Goal: Information Seeking & Learning: Learn about a topic

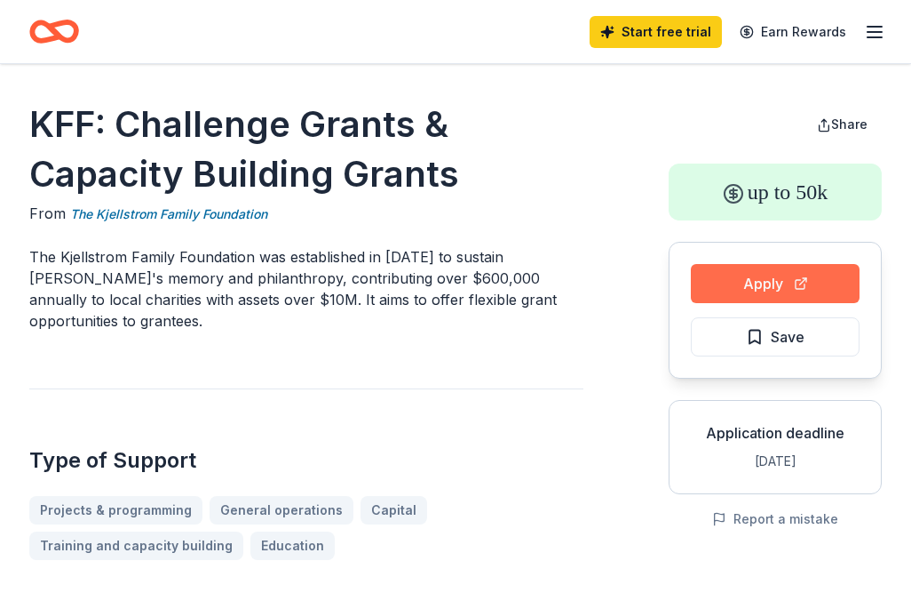
click at [720, 283] on button "Apply" at bounding box center [775, 283] width 169 height 39
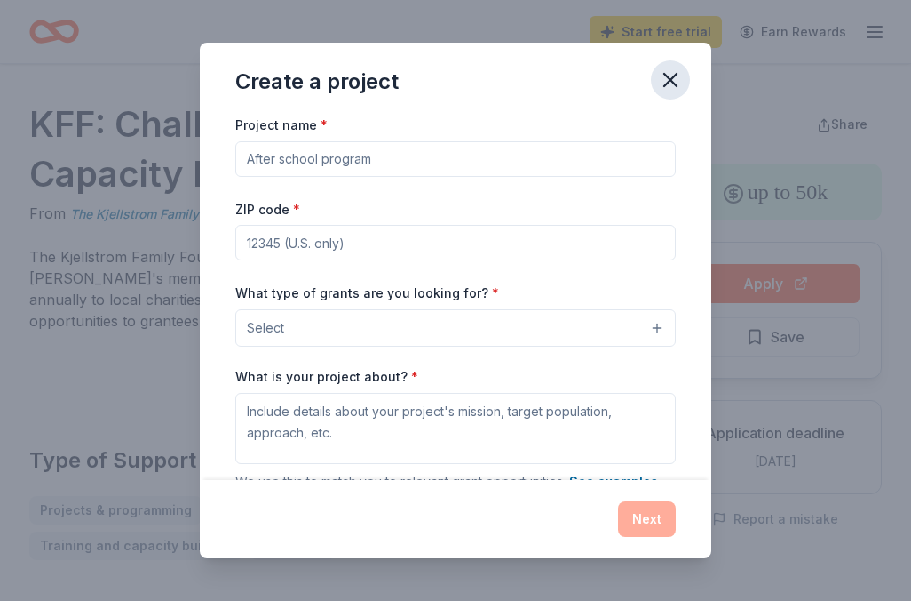
click at [672, 80] on icon "button" at bounding box center [670, 80] width 25 height 25
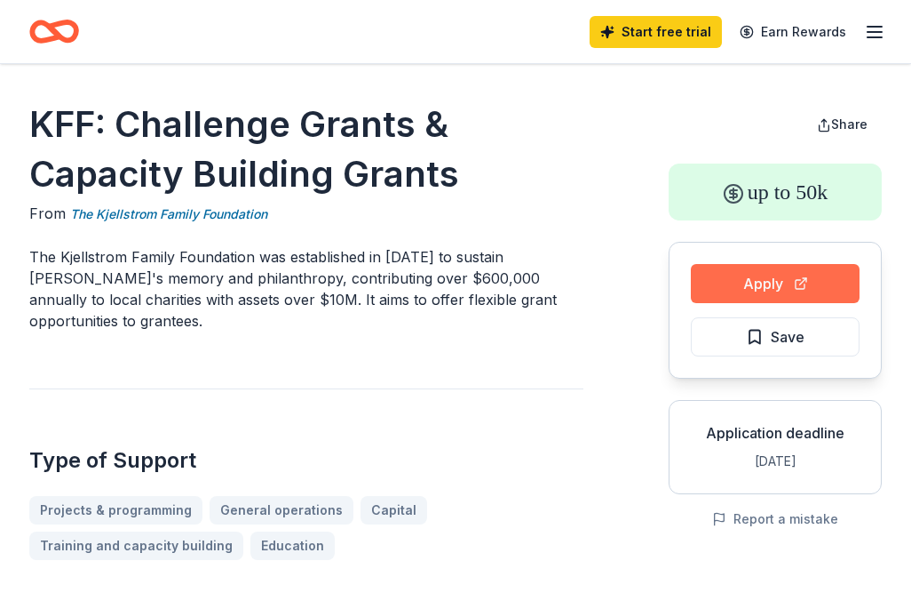
click at [807, 283] on button "Apply" at bounding box center [775, 283] width 169 height 39
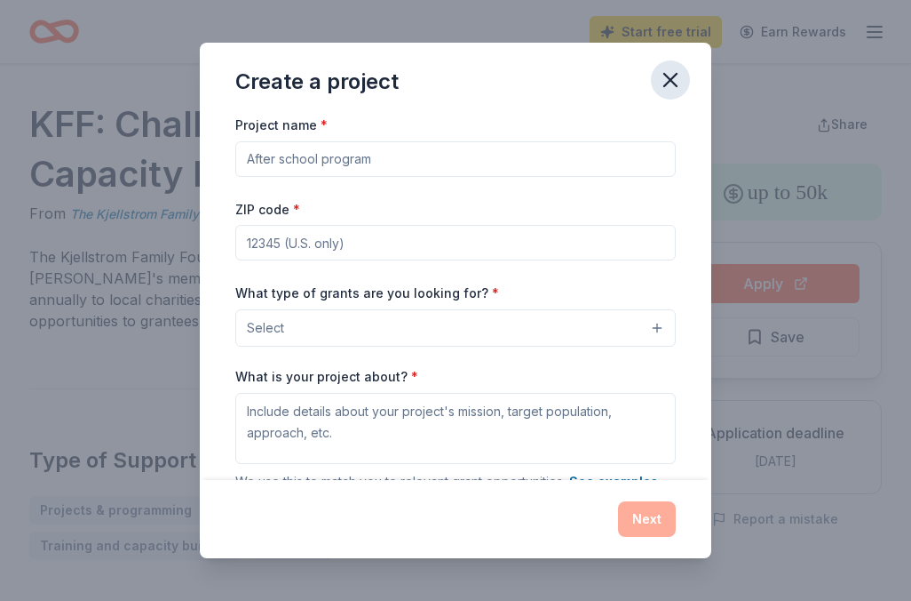
click at [684, 71] on button "button" at bounding box center [670, 79] width 39 height 39
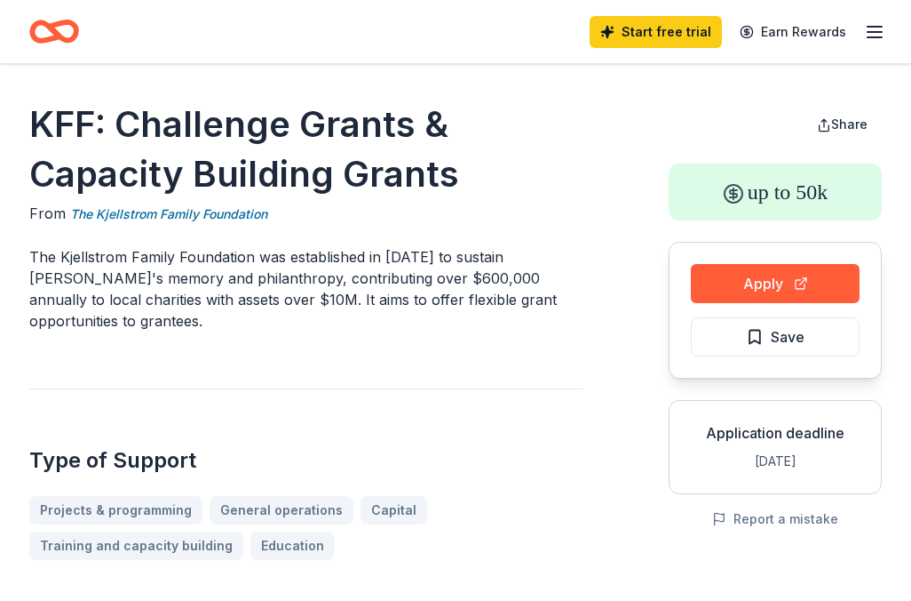
click at [867, 44] on div "Start free trial Earn Rewards" at bounding box center [738, 32] width 296 height 42
click at [868, 25] on icon "button" at bounding box center [874, 31] width 21 height 21
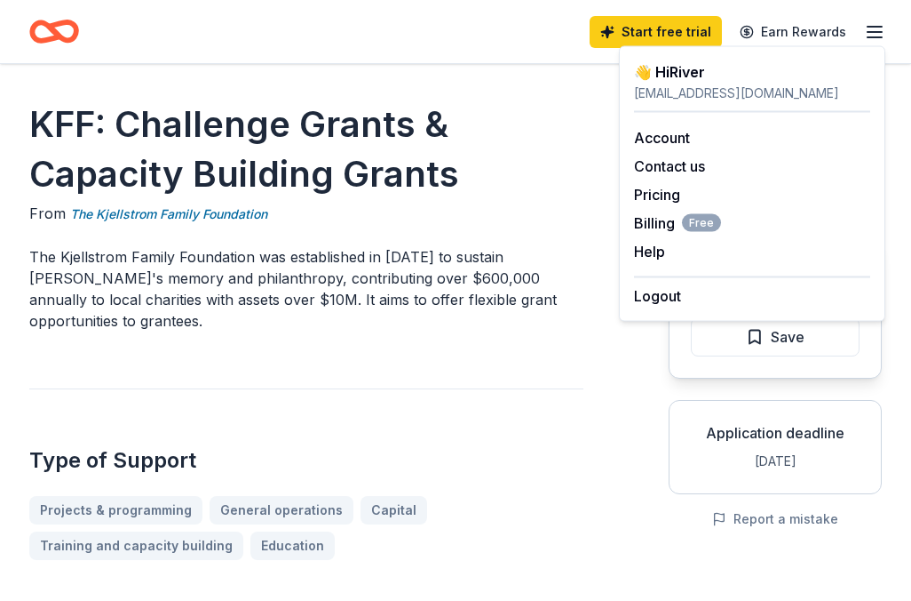
click at [537, 248] on p "The Kjellstrom Family Foundation was established in 2004 to sustain Janet's mem…" at bounding box center [306, 288] width 554 height 85
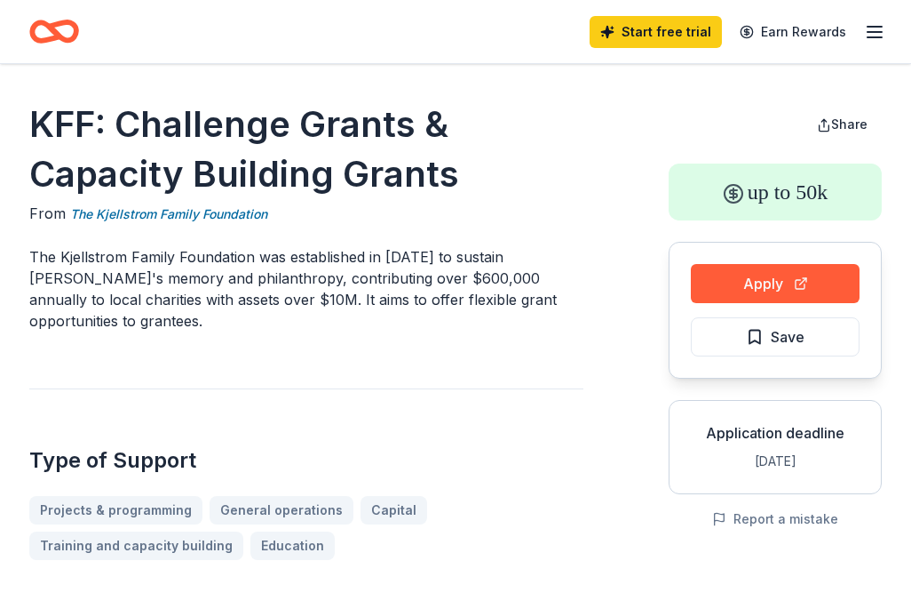
drag, startPoint x: 24, startPoint y: 125, endPoint x: 418, endPoint y: 160, distance: 395.9
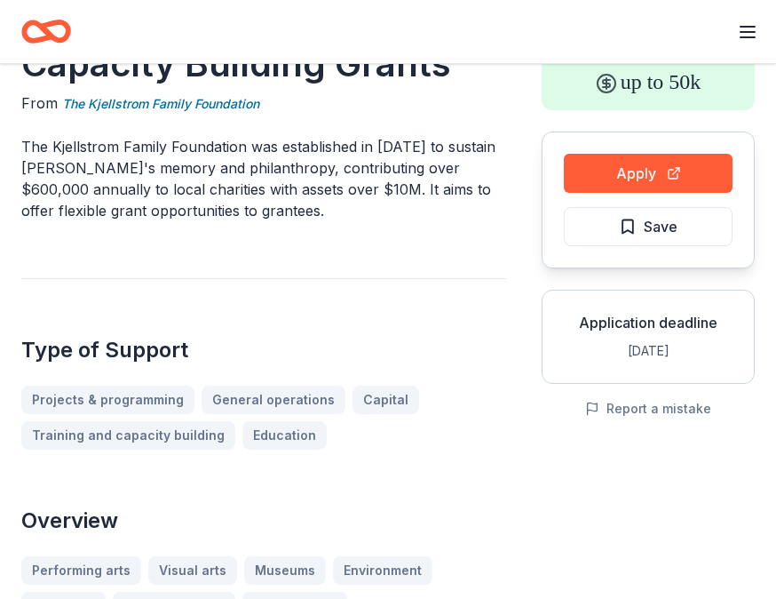
scroll to position [112, 0]
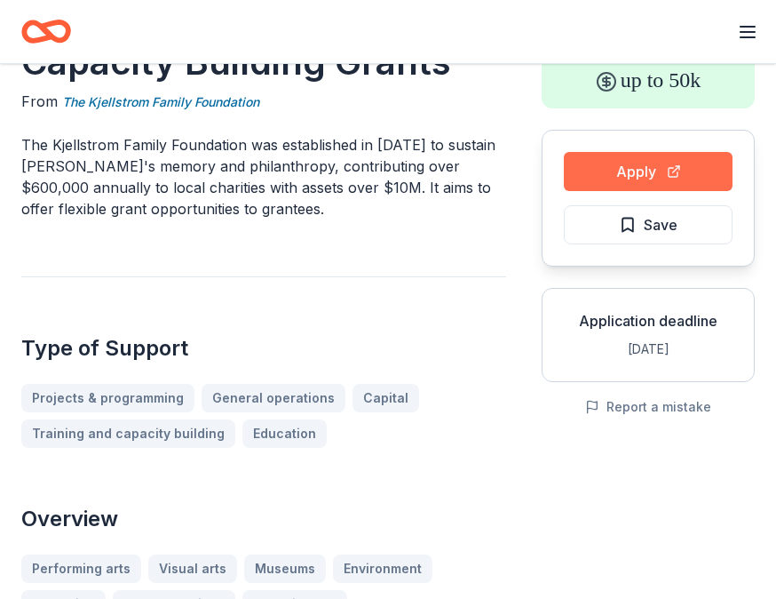
click at [619, 173] on button "Apply" at bounding box center [648, 171] width 169 height 39
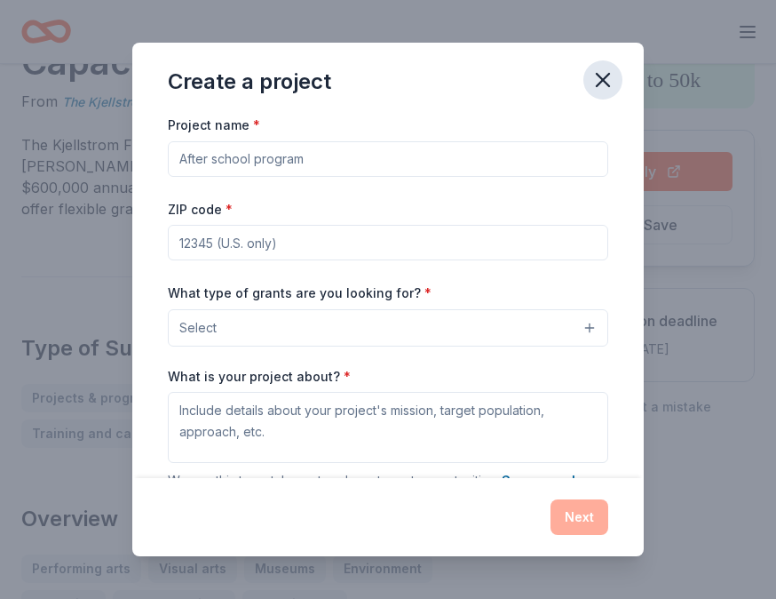
click at [606, 75] on icon "button" at bounding box center [603, 80] width 25 height 25
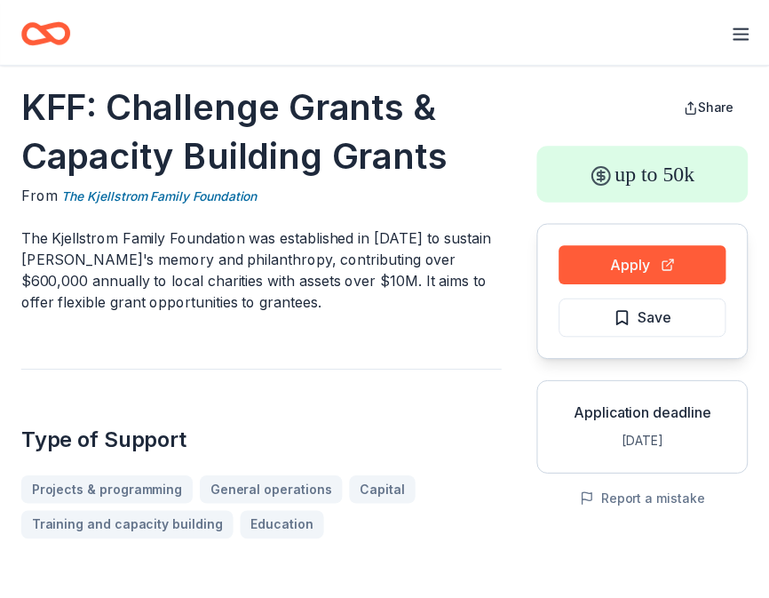
scroll to position [10, 0]
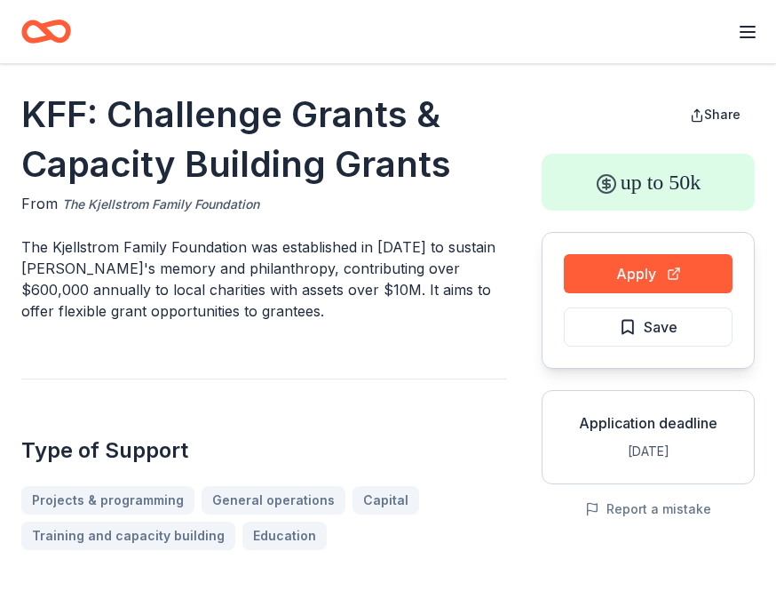
click at [187, 207] on link "The Kjellstrom Family Foundation" at bounding box center [160, 204] width 197 height 21
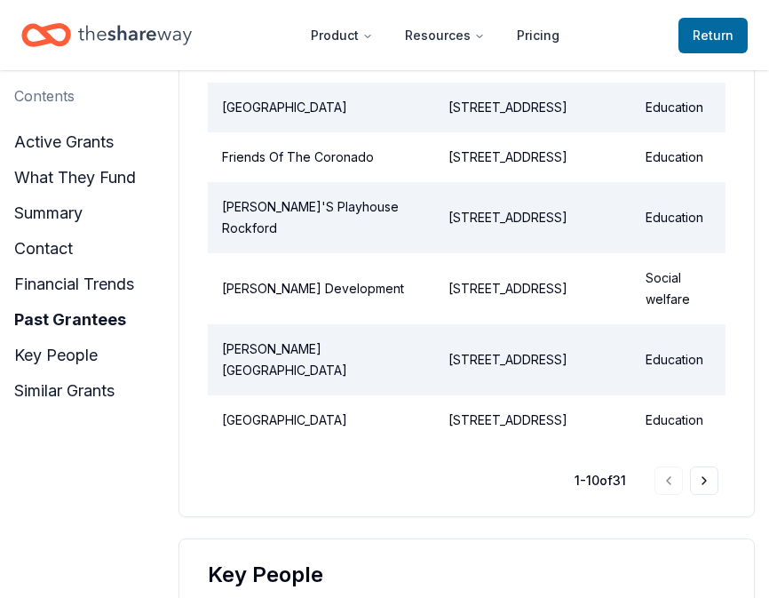
scroll to position [2701, 0]
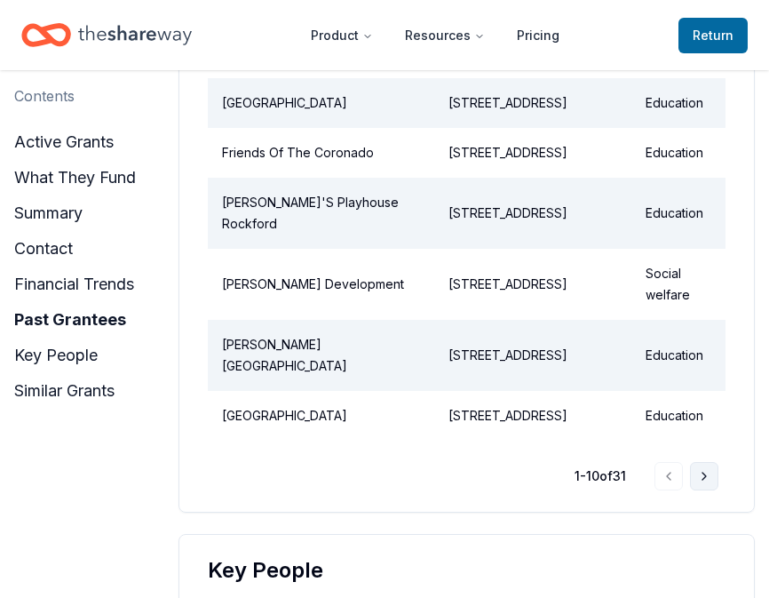
click at [699, 490] on button "Go to next page" at bounding box center [704, 476] width 28 height 28
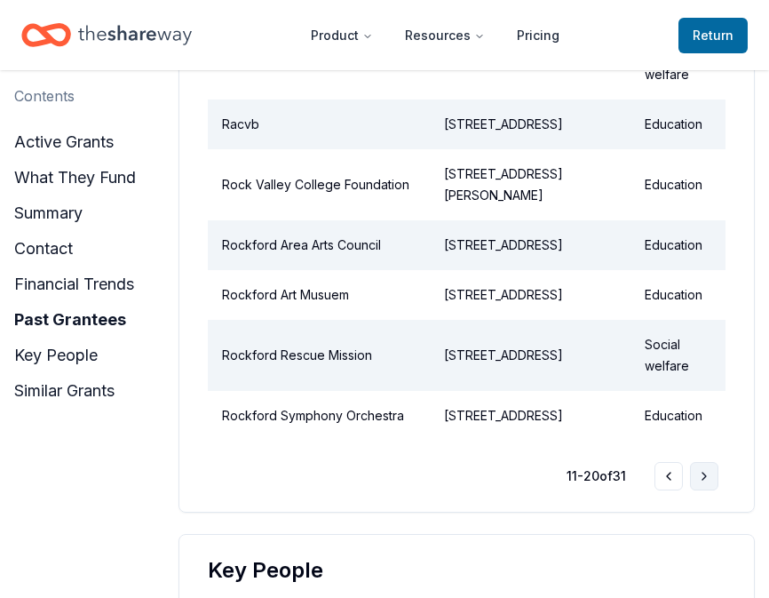
click at [704, 490] on button "Go to next page" at bounding box center [704, 476] width 28 height 28
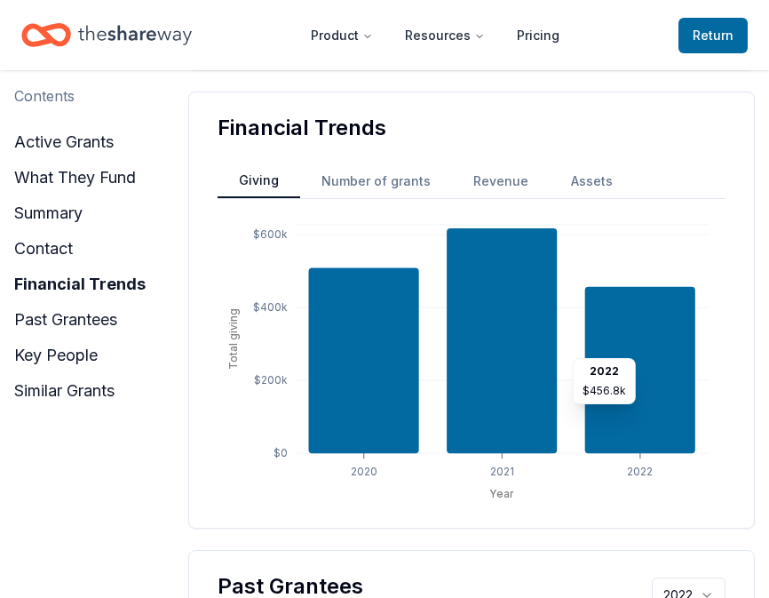
scroll to position [1403, 0]
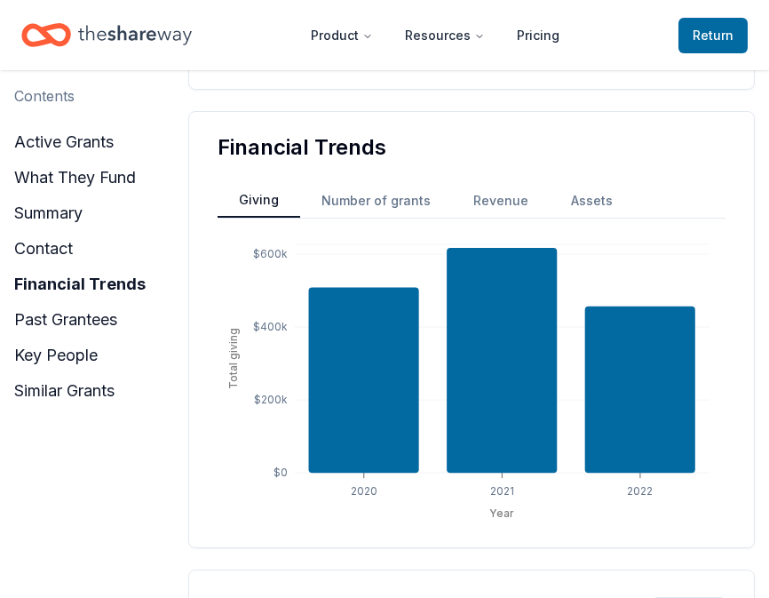
click at [347, 199] on button "Number of grants" at bounding box center [376, 201] width 152 height 32
click at [231, 211] on button "Giving" at bounding box center [259, 201] width 83 height 34
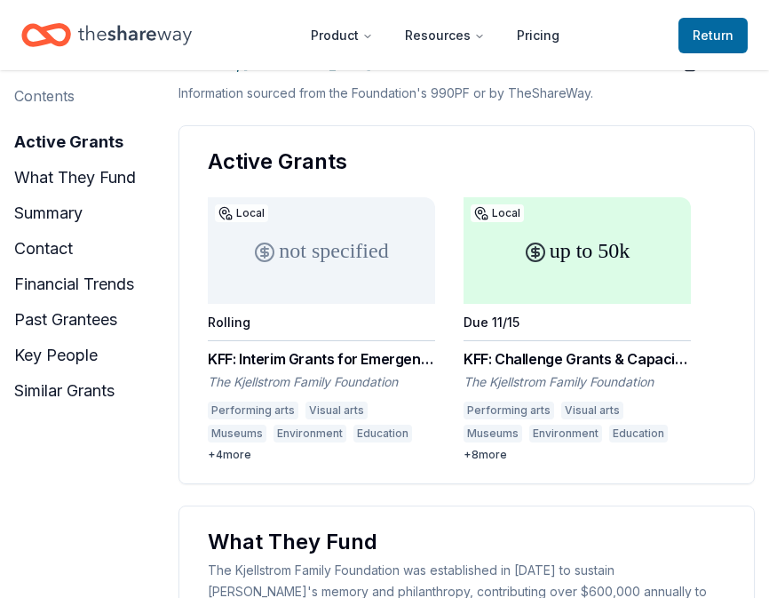
scroll to position [299, 0]
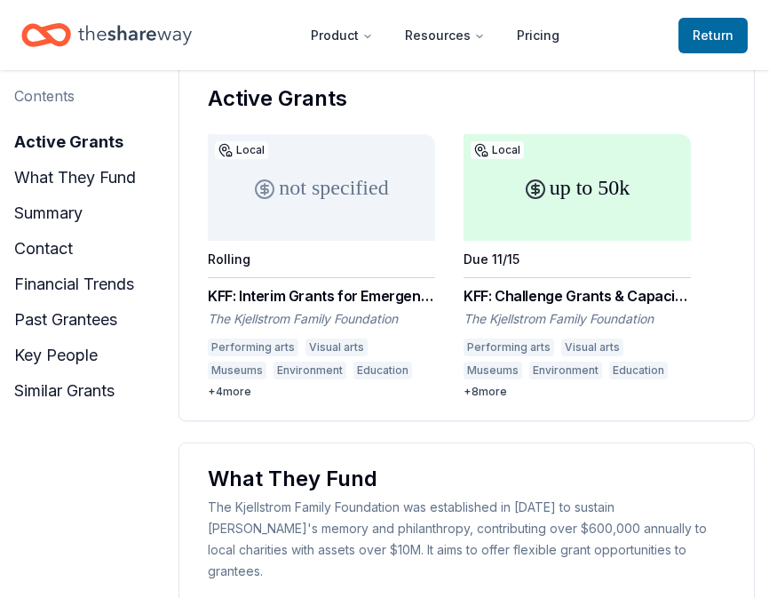
click at [533, 287] on div "KFF: Challenge Grants & Capacity Building Grants" at bounding box center [577, 295] width 227 height 21
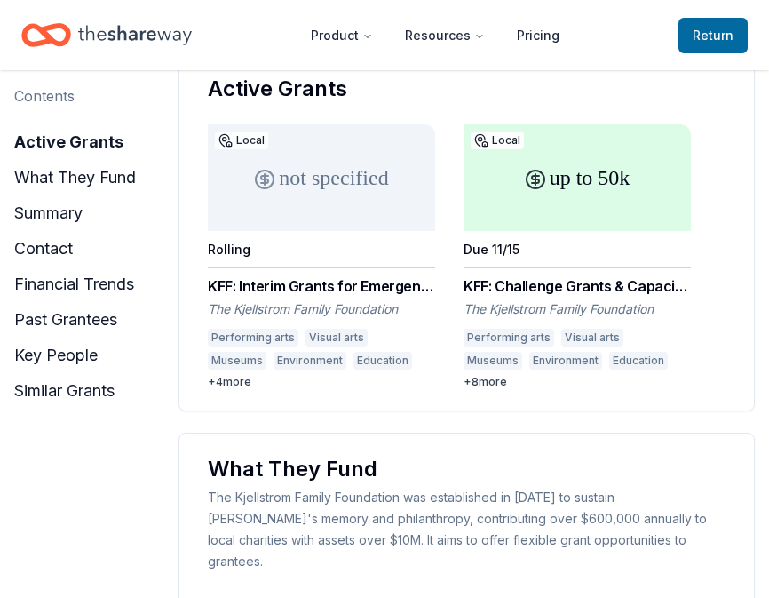
scroll to position [310, 0]
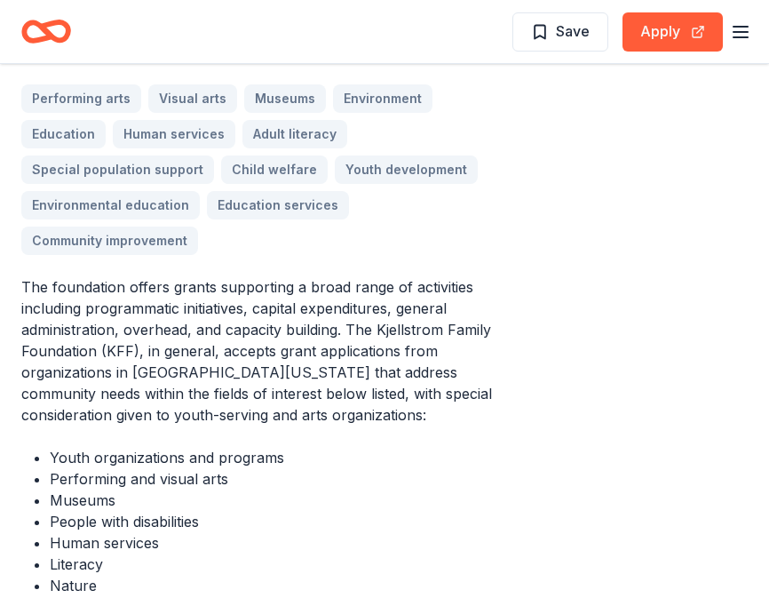
scroll to position [588, 0]
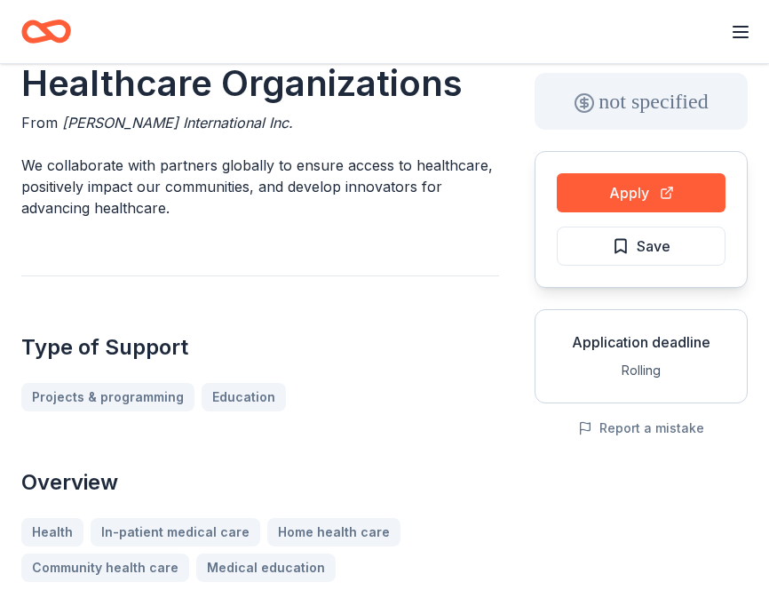
scroll to position [94, 0]
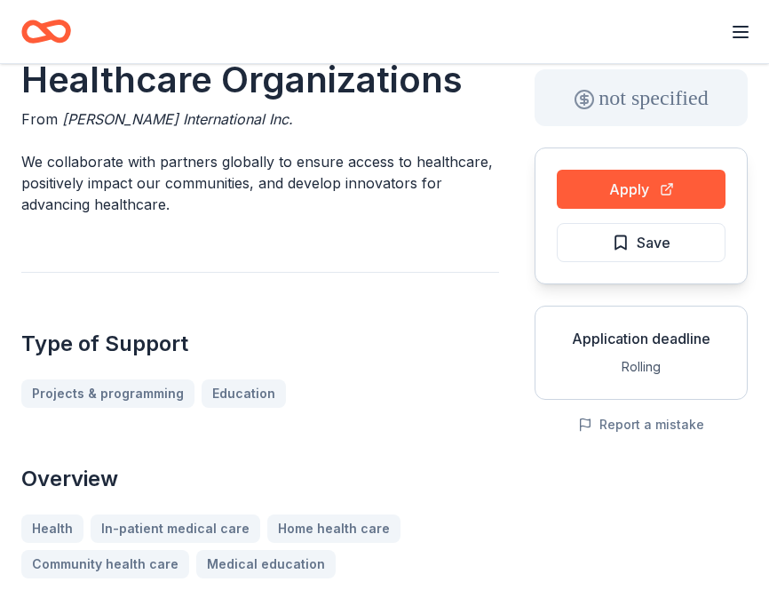
click at [620, 101] on div "not specified" at bounding box center [641, 97] width 213 height 57
click at [608, 186] on button "Apply" at bounding box center [641, 189] width 169 height 39
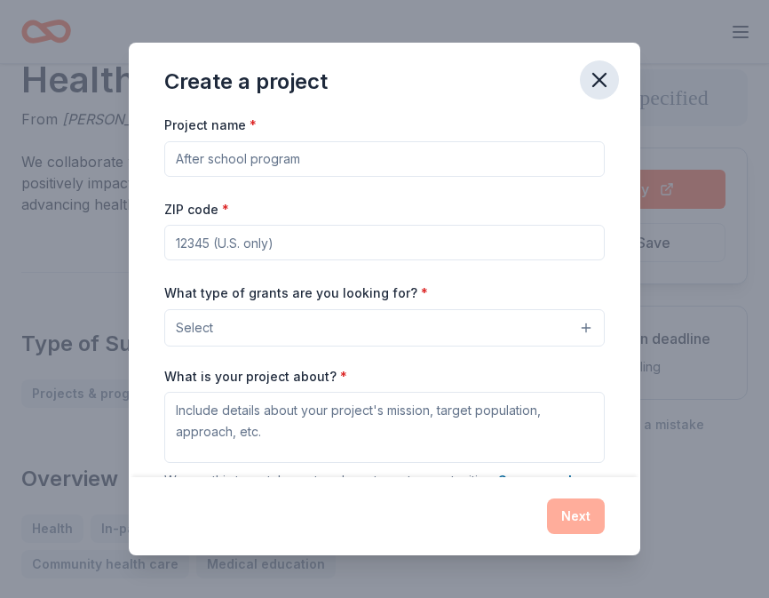
click at [596, 86] on icon "button" at bounding box center [599, 80] width 25 height 25
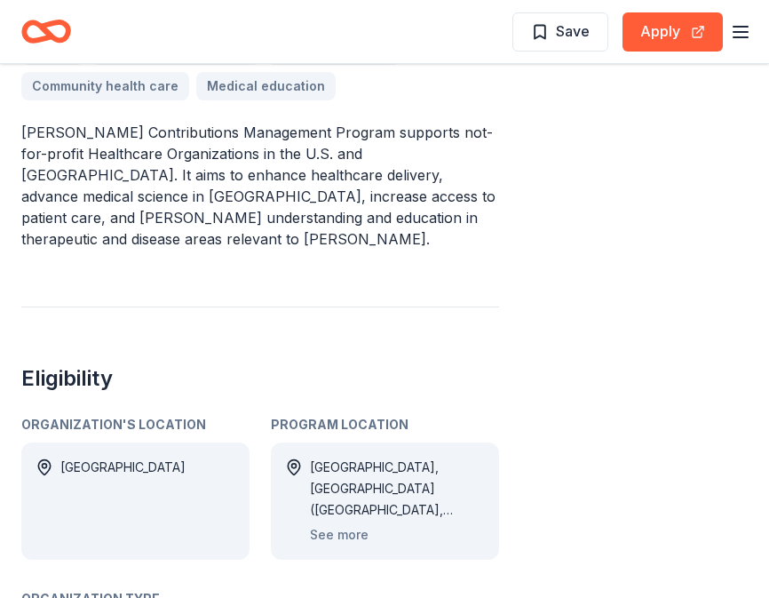
scroll to position [595, 0]
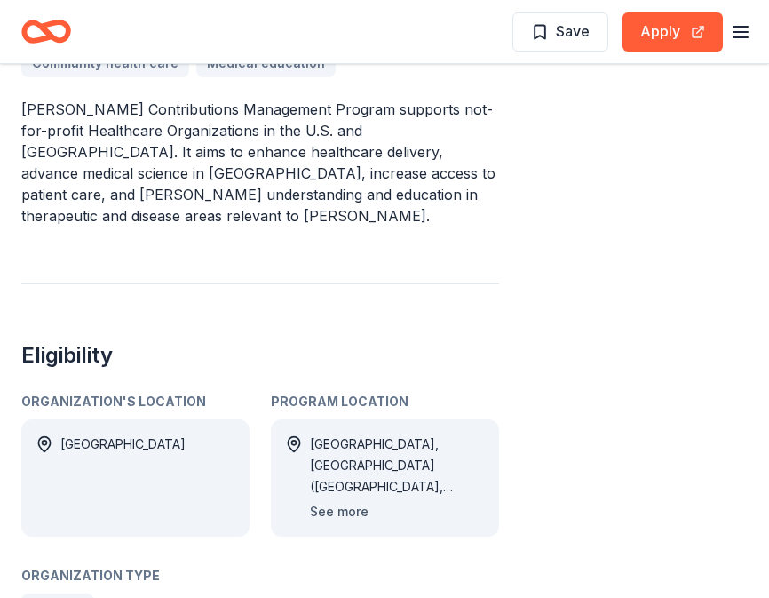
click at [336, 501] on button "See more" at bounding box center [339, 511] width 59 height 21
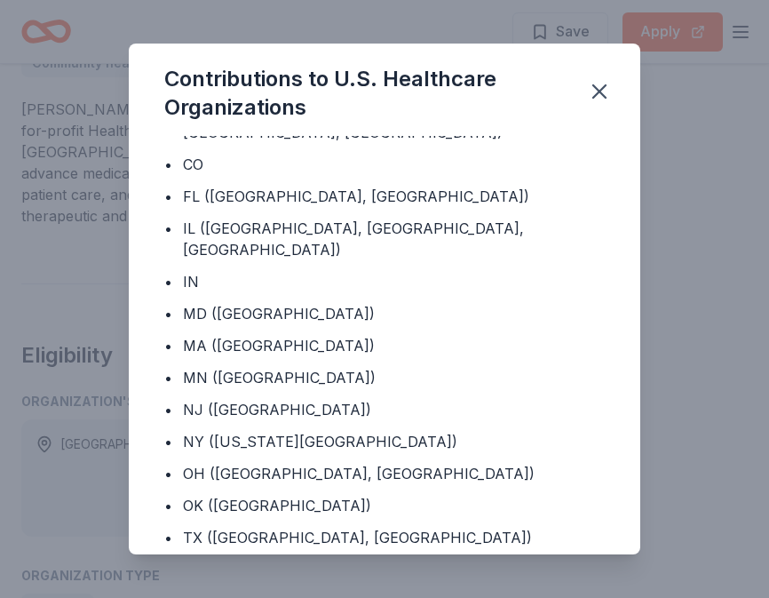
scroll to position [104, 0]
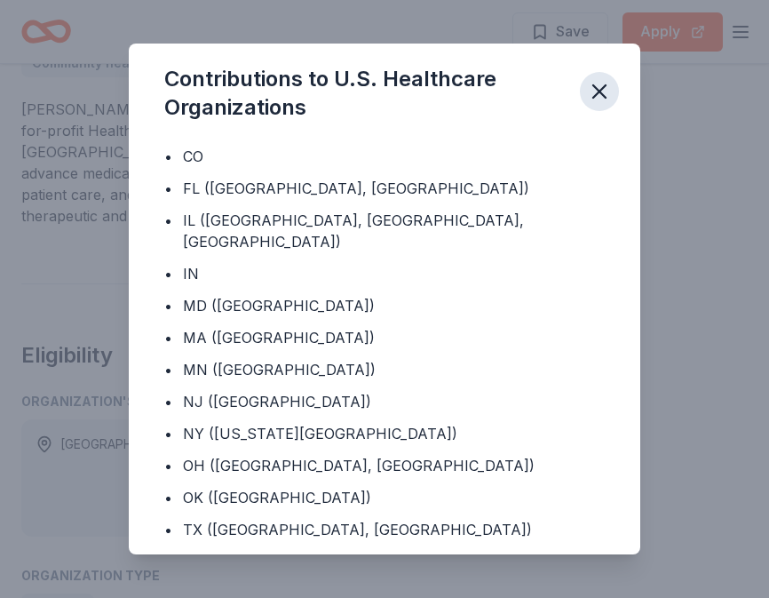
click at [601, 97] on icon "button" at bounding box center [599, 91] width 25 height 25
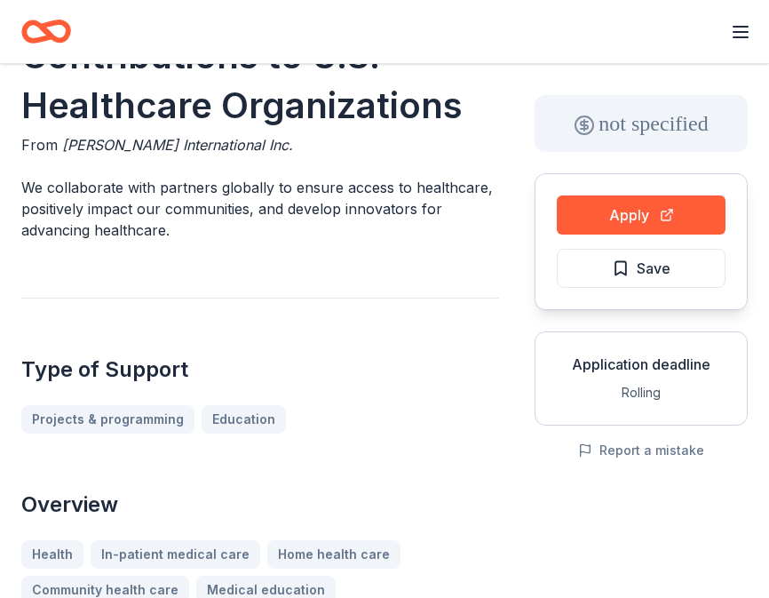
scroll to position [0, 0]
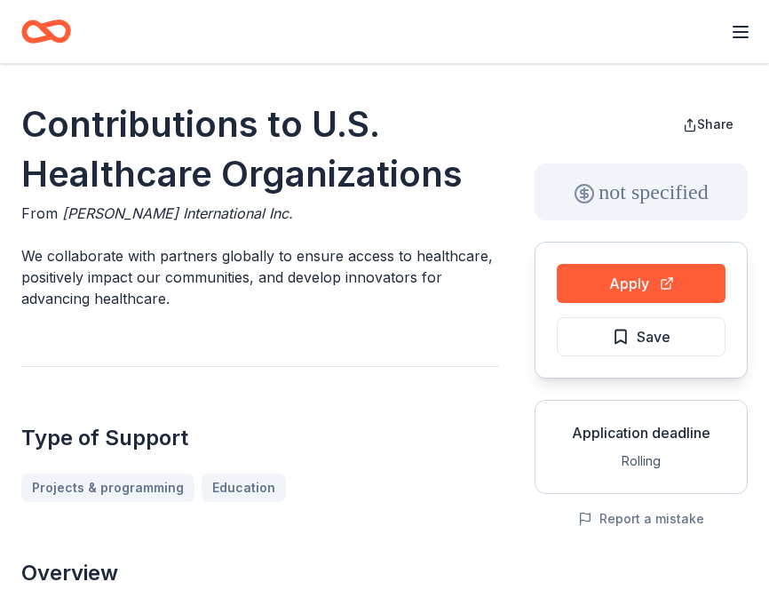
drag, startPoint x: 60, startPoint y: 213, endPoint x: 228, endPoint y: 218, distance: 168.0
click at [228, 219] on div "From Baxter International Inc." at bounding box center [260, 213] width 478 height 21
drag, startPoint x: 217, startPoint y: 216, endPoint x: 75, endPoint y: 217, distance: 142.1
click at [75, 217] on span "Baxter International Inc." at bounding box center [177, 213] width 231 height 18
click at [66, 211] on span "Baxter International Inc." at bounding box center [177, 213] width 231 height 18
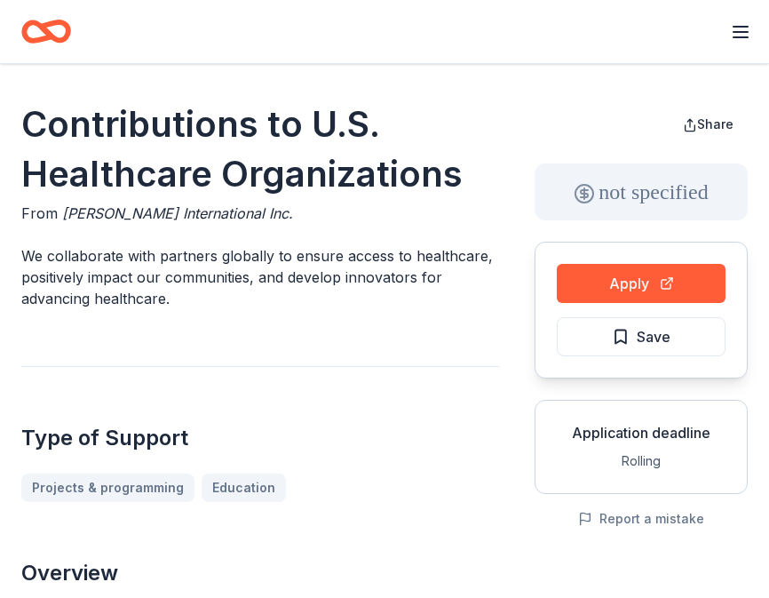
click at [66, 211] on span "Baxter International Inc." at bounding box center [177, 213] width 231 height 18
click at [91, 180] on h1 "Contributions to U.S. Healthcare Organizations" at bounding box center [260, 148] width 478 height 99
click at [136, 141] on h1 "Contributions to U.S. Healthcare Organizations" at bounding box center [260, 148] width 478 height 99
click at [61, 130] on h1 "Contributions to U.S. Healthcare Organizations" at bounding box center [260, 148] width 478 height 99
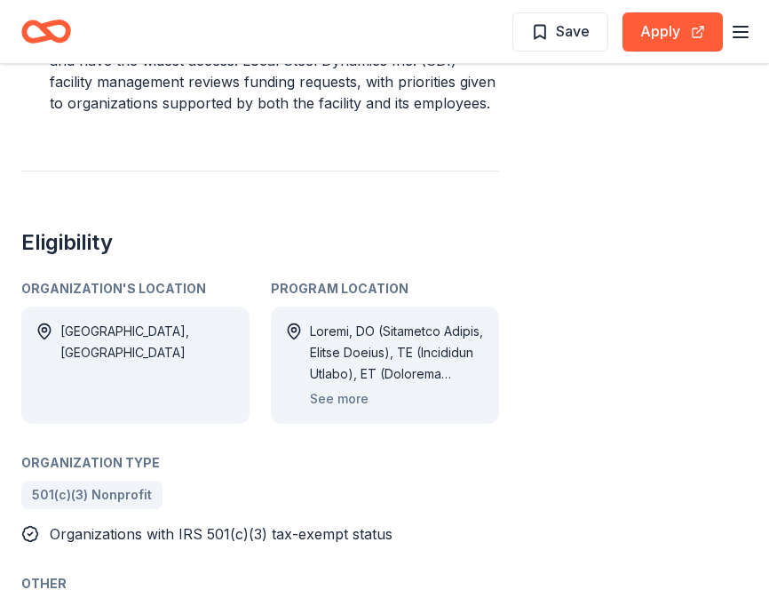
scroll to position [1009, 0]
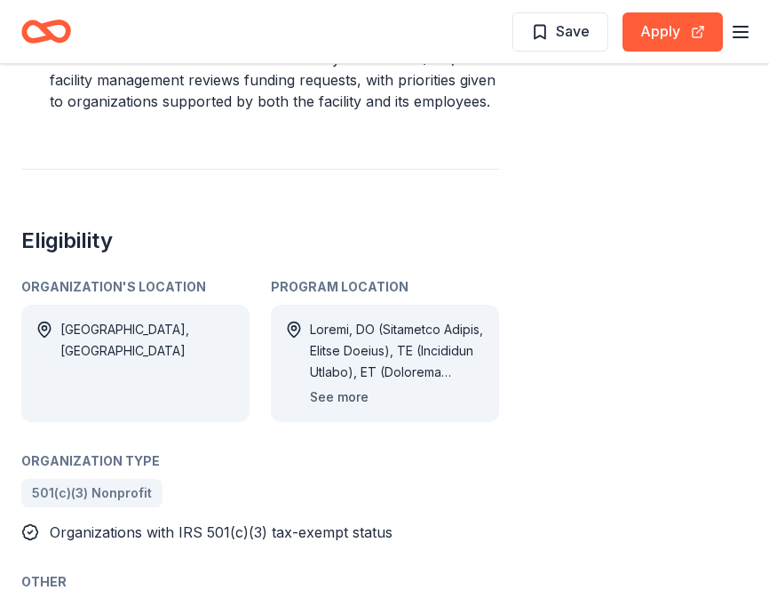
click at [328, 386] on button "See more" at bounding box center [339, 396] width 59 height 21
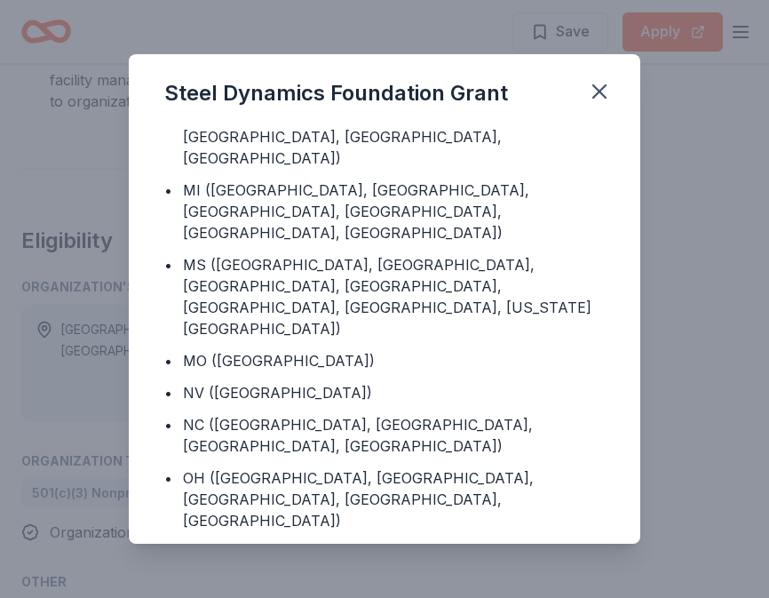
scroll to position [434, 0]
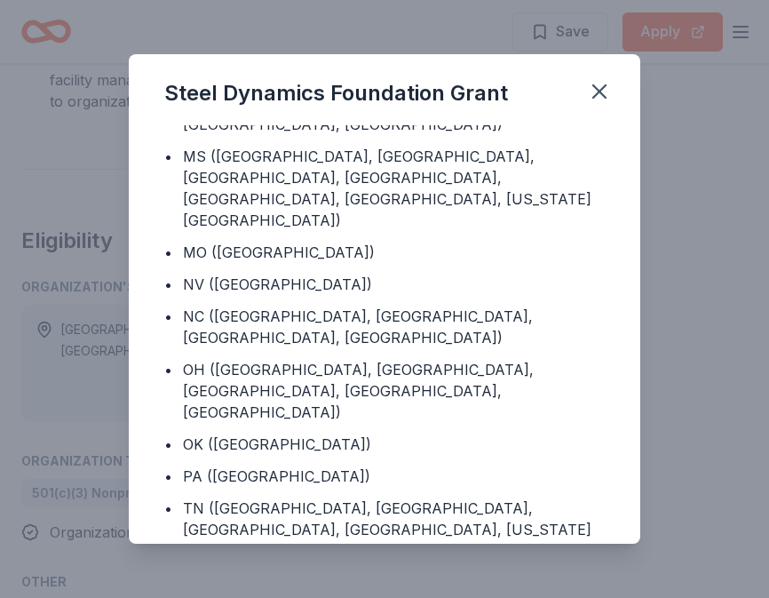
click at [56, 326] on div "Steel Dynamics Foundation Grant Program Location • [GEOGRAPHIC_DATA] • AL ([GEO…" at bounding box center [384, 299] width 769 height 598
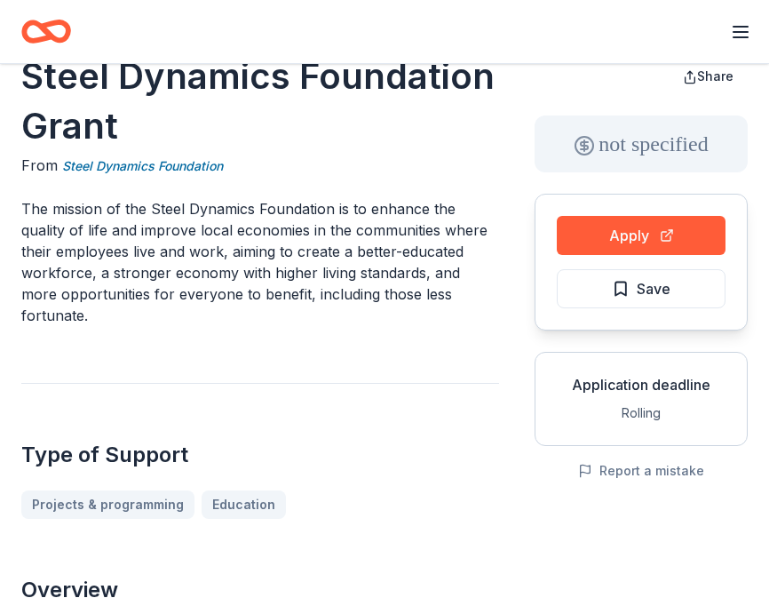
scroll to position [49, 0]
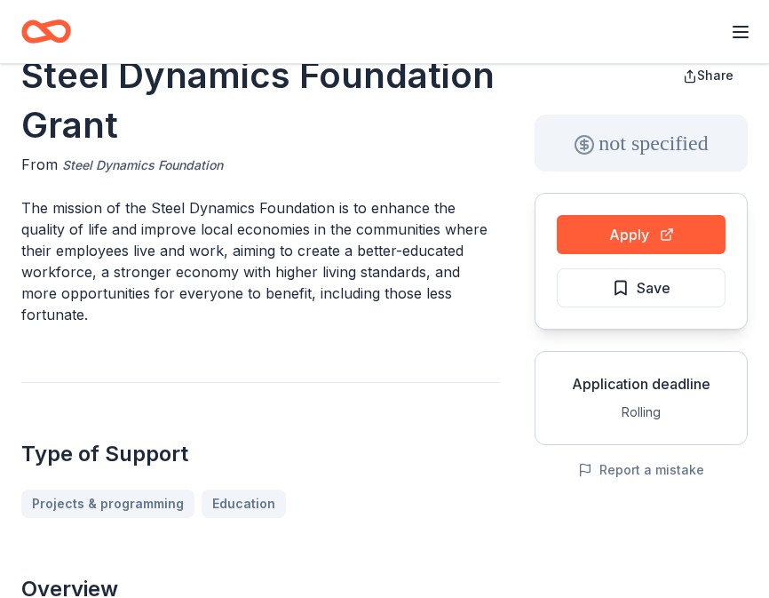
click at [154, 171] on link "Steel Dynamics Foundation" at bounding box center [142, 165] width 161 height 21
click at [154, 163] on link "Steel Dynamics Foundation" at bounding box center [142, 165] width 161 height 21
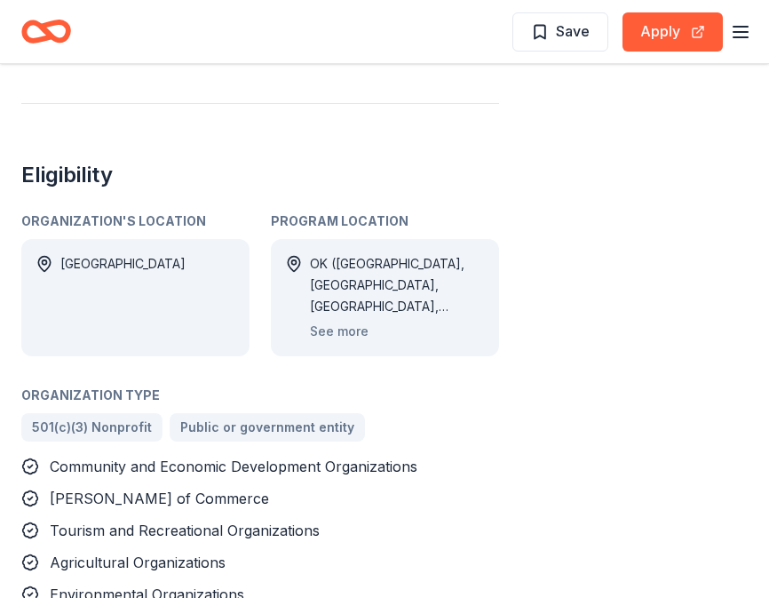
scroll to position [1043, 0]
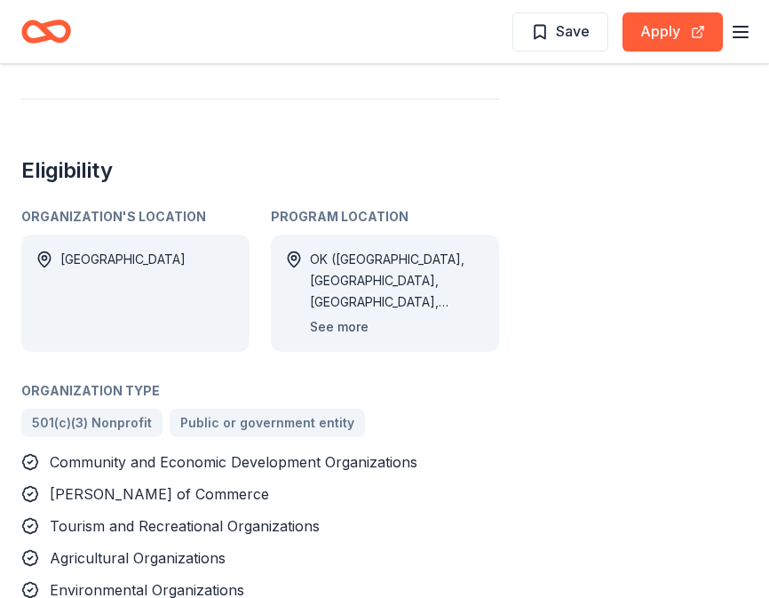
click at [363, 326] on button "See more" at bounding box center [339, 326] width 59 height 21
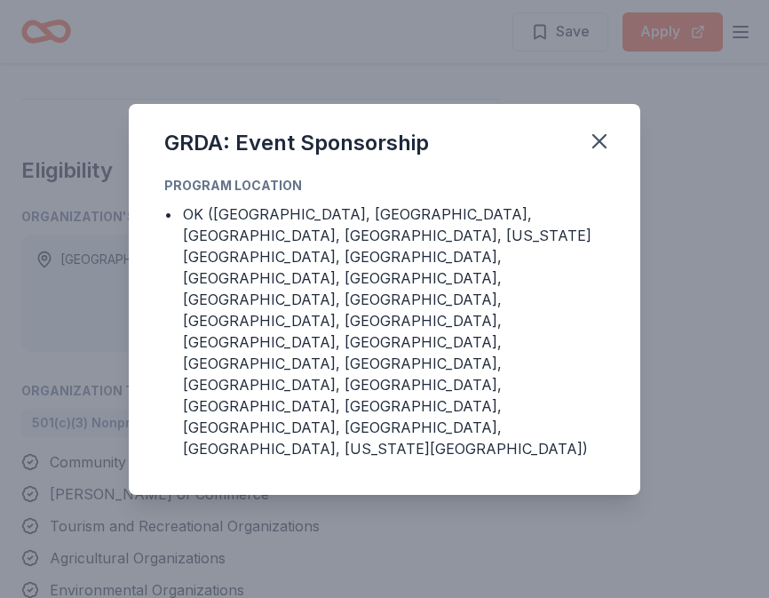
click at [409, 504] on div "GRDA: Event Sponsorship Program Location • OK (Adair County, Cherokee County, C…" at bounding box center [384, 299] width 769 height 598
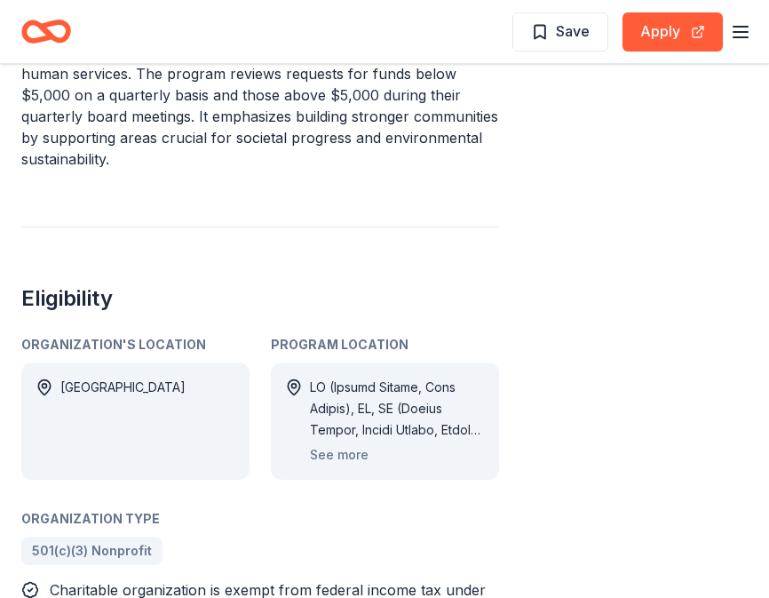
scroll to position [835, 0]
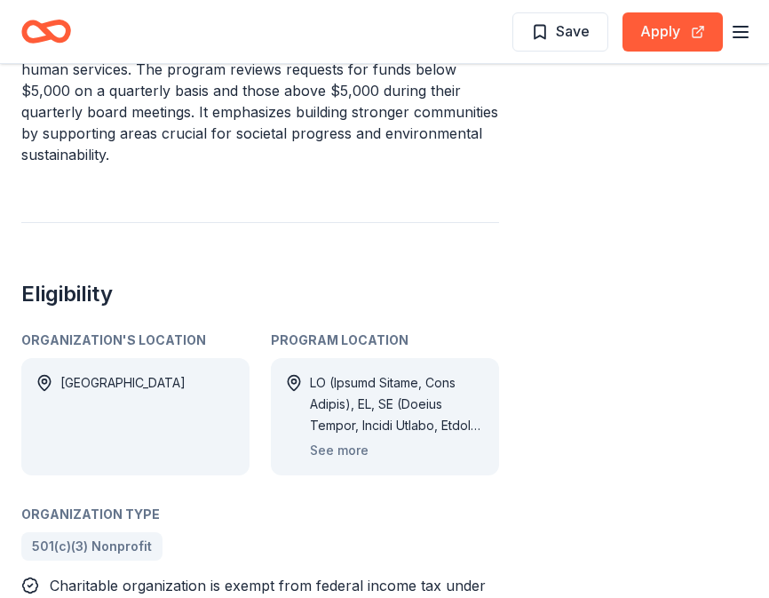
click at [348, 460] on div "See more" at bounding box center [385, 416] width 228 height 117
click at [351, 444] on button "See more" at bounding box center [339, 450] width 59 height 21
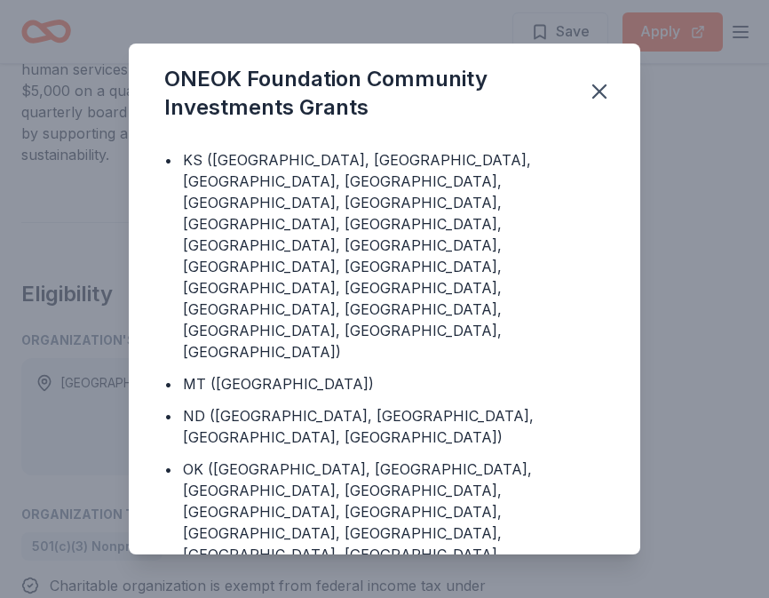
scroll to position [0, 0]
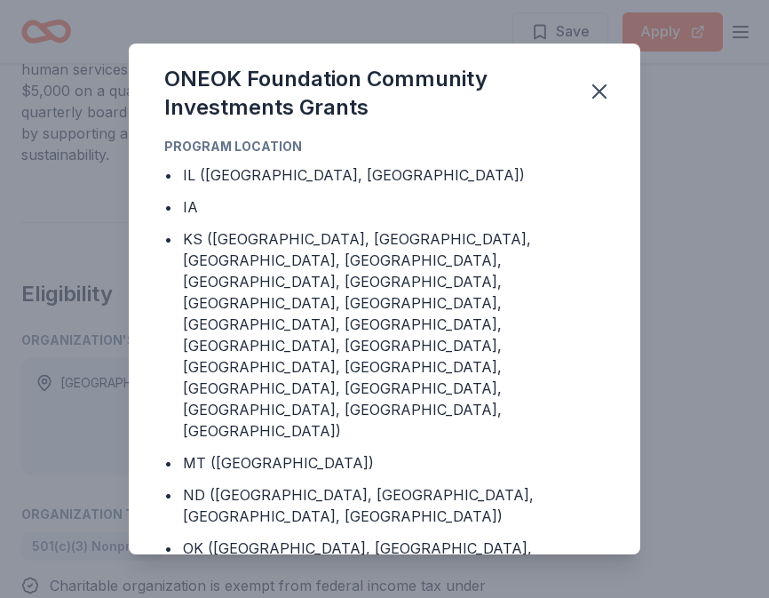
click at [126, 229] on div "ONEOK Foundation Community Investments Grants Program Location • IL (Grundy Cou…" at bounding box center [384, 299] width 769 height 598
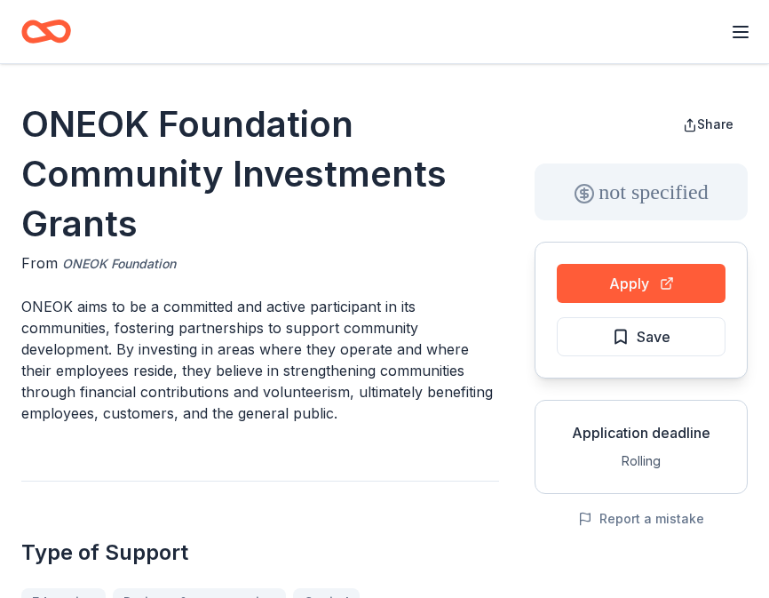
click at [147, 267] on link "ONEOK Foundation" at bounding box center [119, 263] width 114 height 21
click at [144, 255] on link "ONEOK Foundation" at bounding box center [119, 263] width 114 height 21
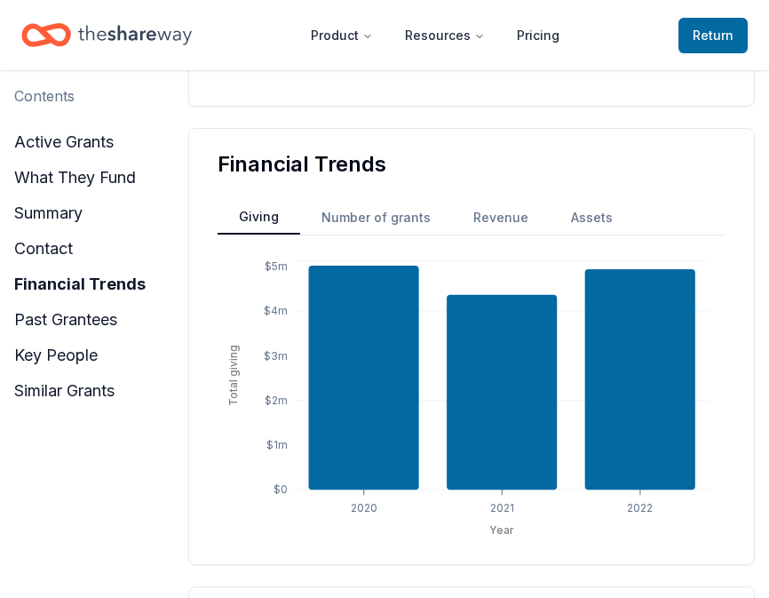
scroll to position [1356, 0]
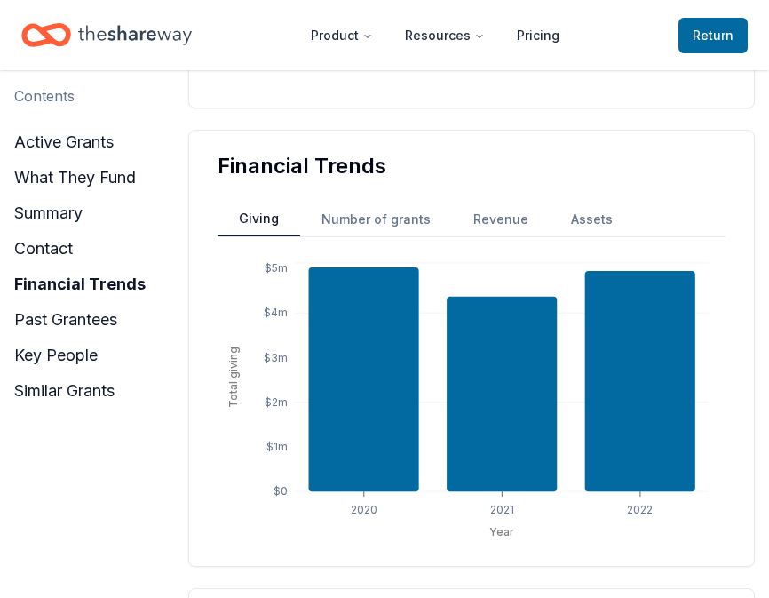
click at [500, 235] on button "Revenue" at bounding box center [501, 219] width 98 height 32
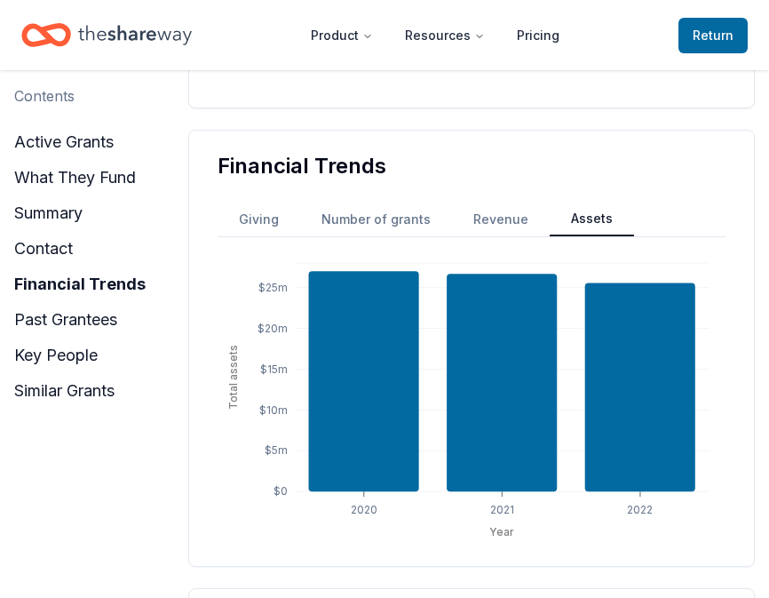
click at [555, 228] on button "Assets" at bounding box center [592, 220] width 84 height 34
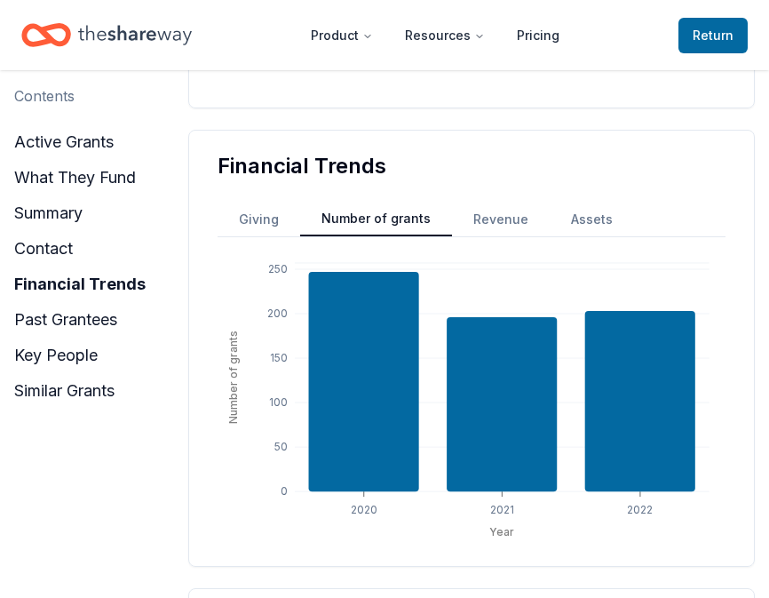
click at [386, 236] on button "Number of grants" at bounding box center [376, 220] width 152 height 34
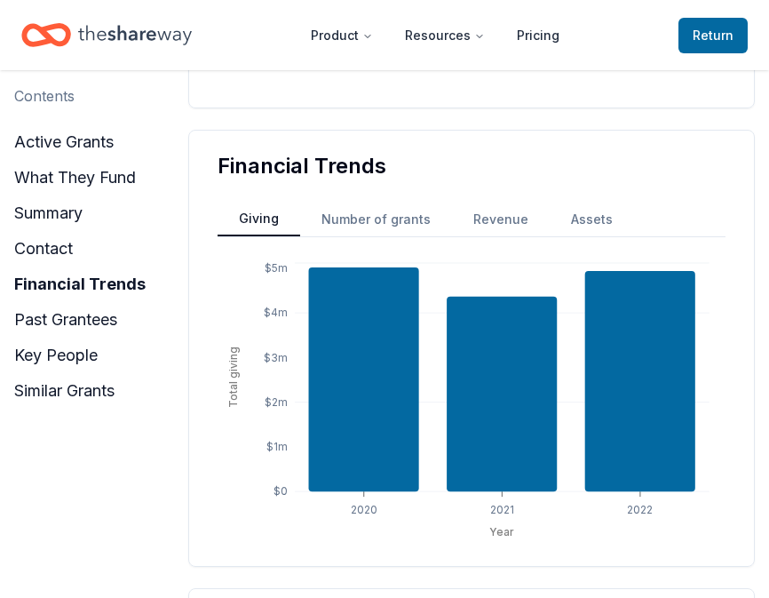
click at [252, 236] on button "Giving" at bounding box center [259, 220] width 83 height 34
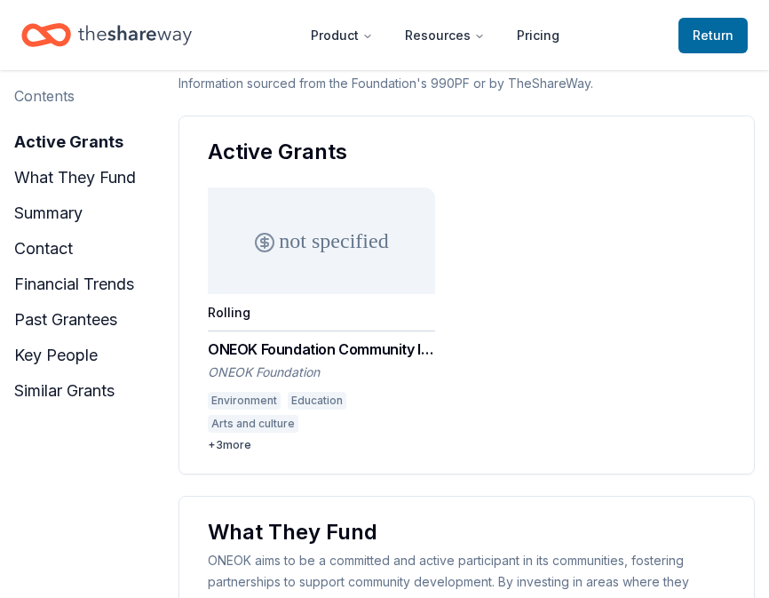
scroll to position [0, 0]
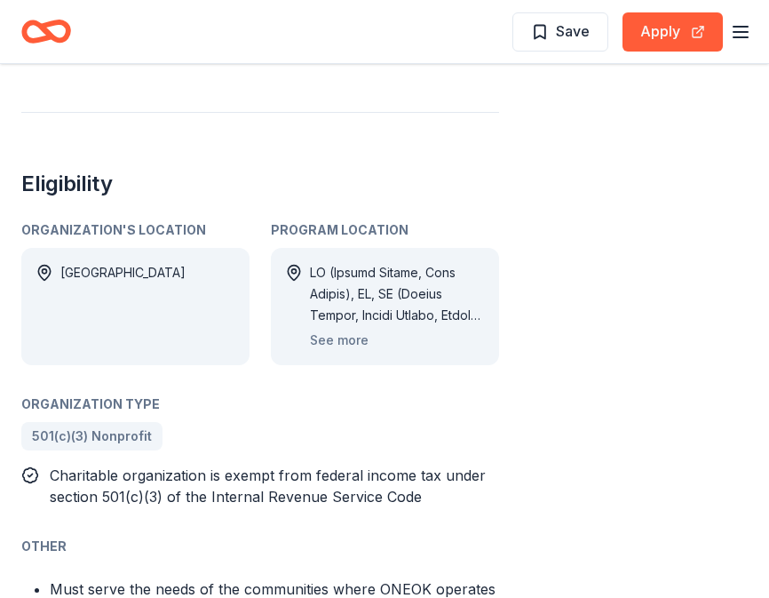
scroll to position [973, 0]
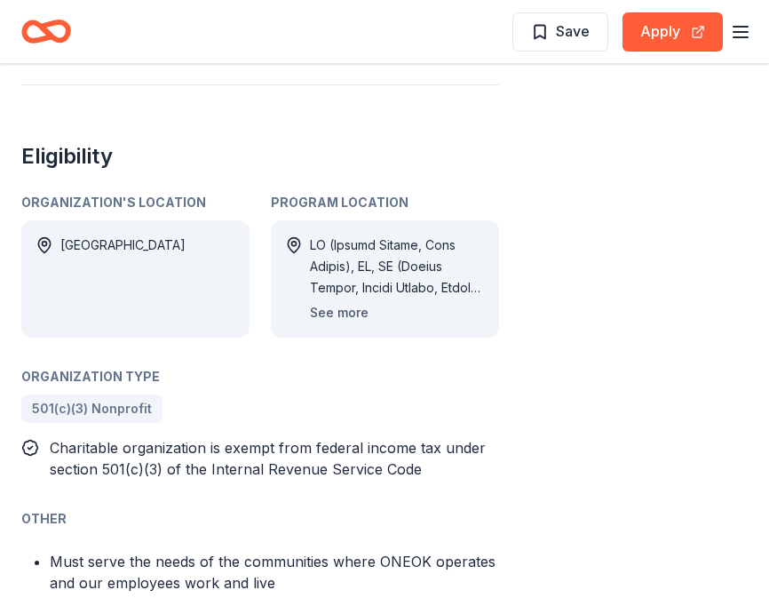
click at [310, 310] on button "See more" at bounding box center [339, 312] width 59 height 21
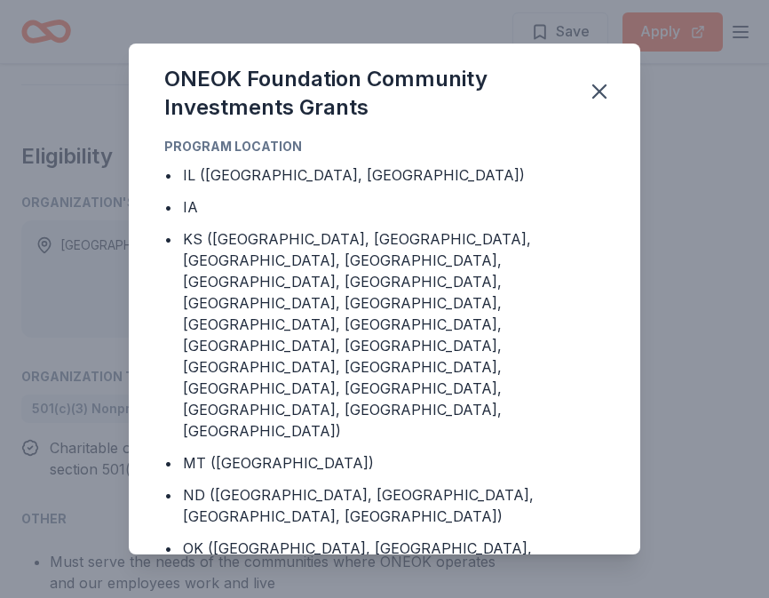
scroll to position [13, 0]
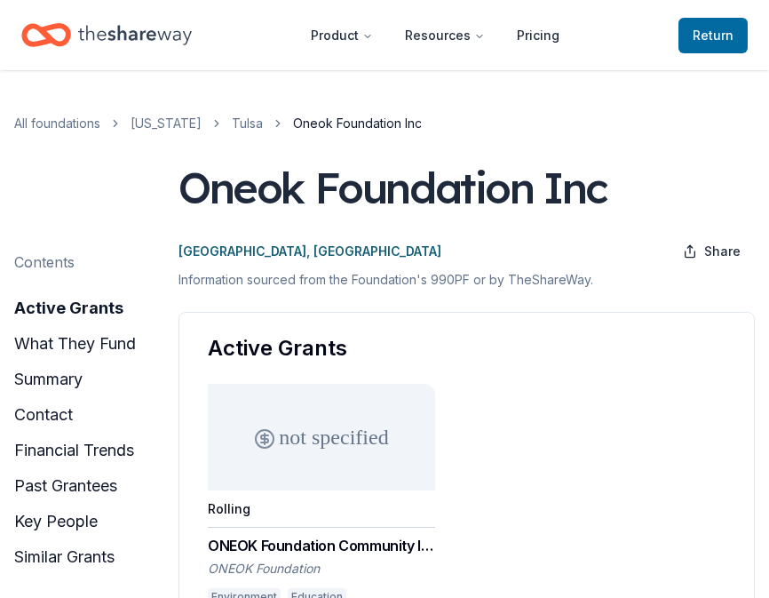
click at [367, 432] on div "not specified" at bounding box center [321, 437] width 227 height 107
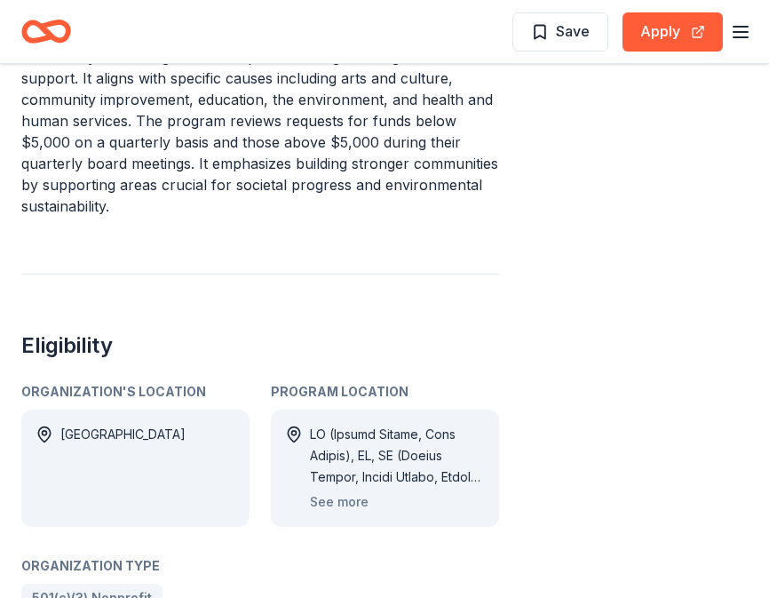
scroll to position [792, 0]
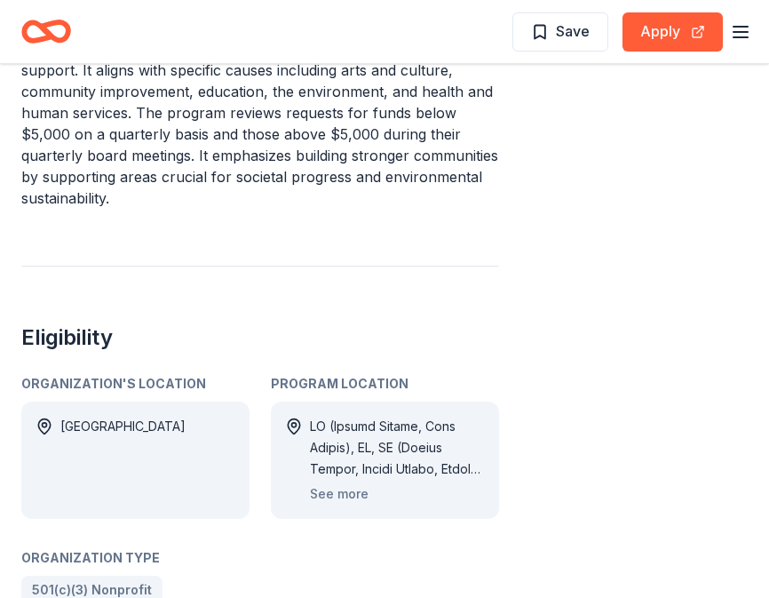
click at [335, 479] on div "See more" at bounding box center [397, 460] width 175 height 89
click at [333, 500] on button "See more" at bounding box center [339, 493] width 59 height 21
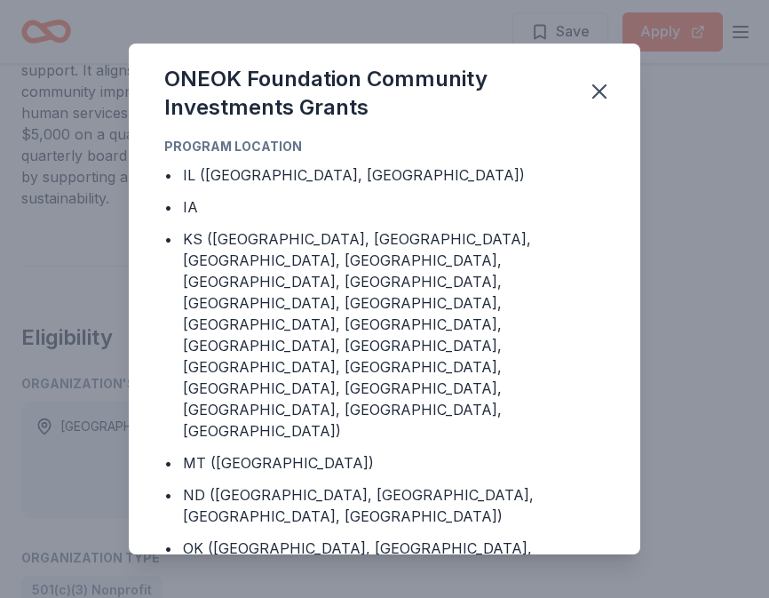
click at [76, 284] on div "ONEOK Foundation Community Investments Grants Program Location • IL ([GEOGRAPHI…" at bounding box center [384, 299] width 769 height 598
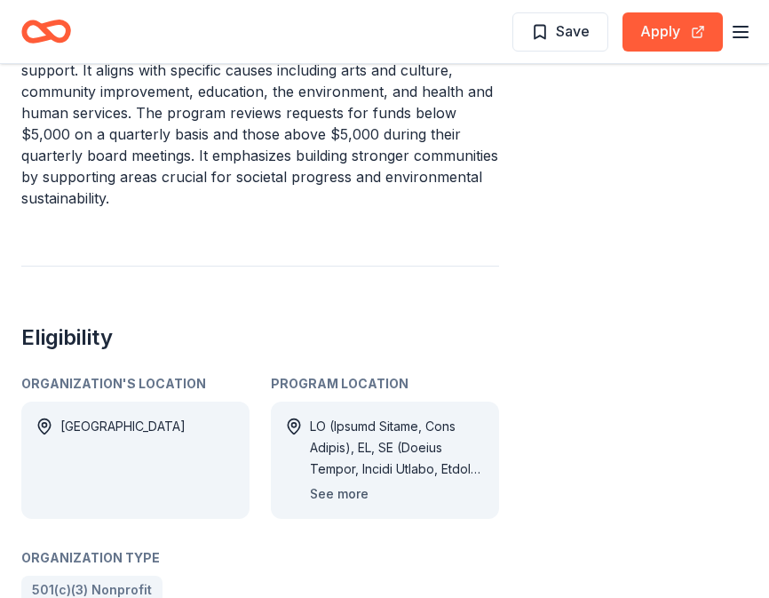
click at [338, 488] on button "See more" at bounding box center [339, 493] width 59 height 21
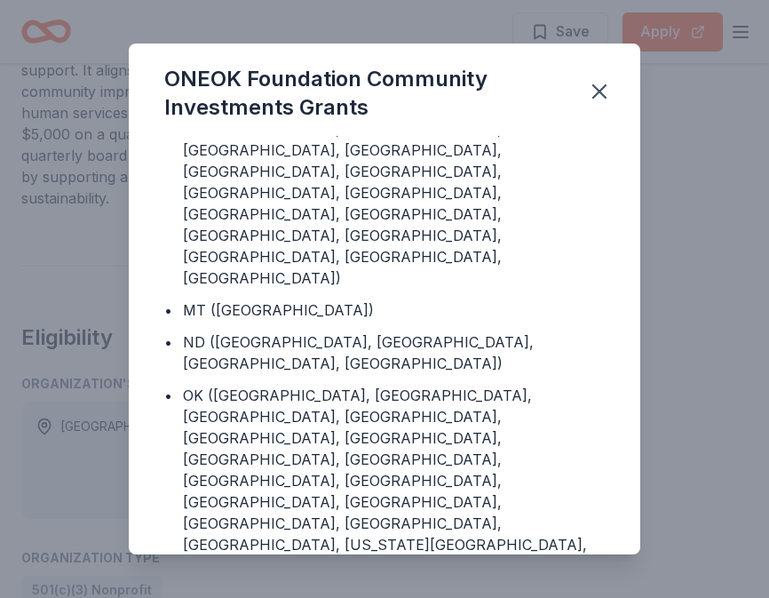
scroll to position [253, 0]
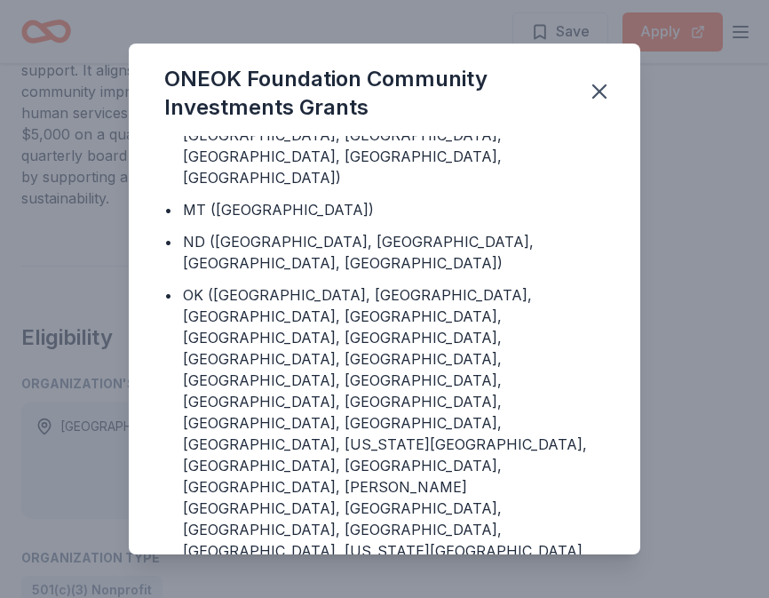
click at [619, 84] on div "ONEOK Foundation Community Investments Grants" at bounding box center [385, 90] width 512 height 92
click at [606, 89] on icon "button" at bounding box center [599, 91] width 25 height 25
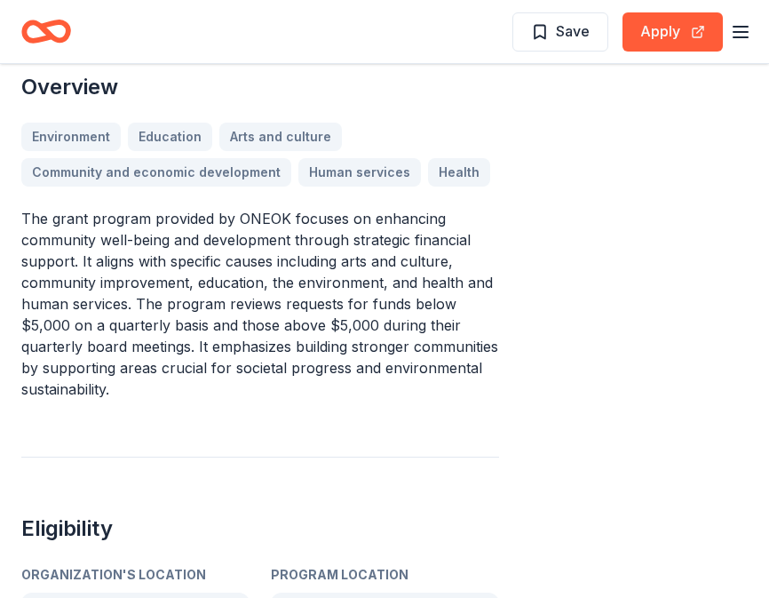
scroll to position [599, 0]
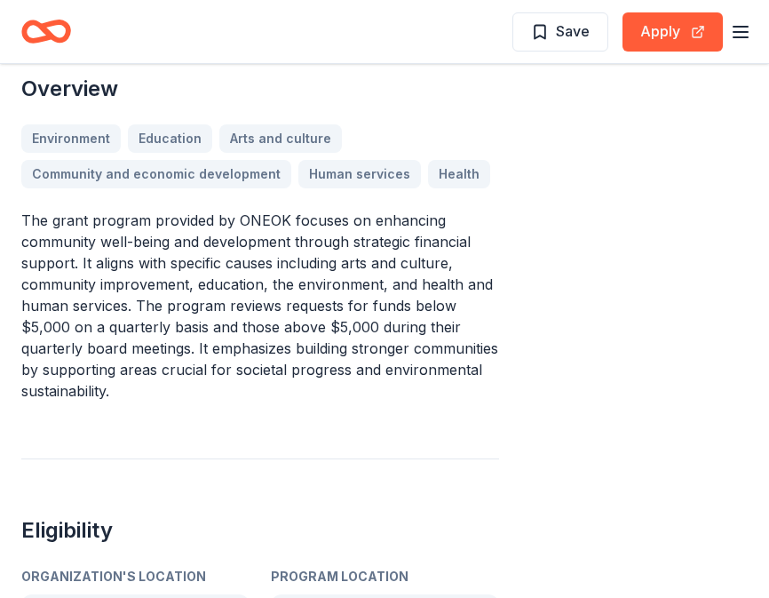
click at [254, 302] on p "The grant program provided by ONEOK focuses on enhancing community well-being a…" at bounding box center [260, 306] width 478 height 192
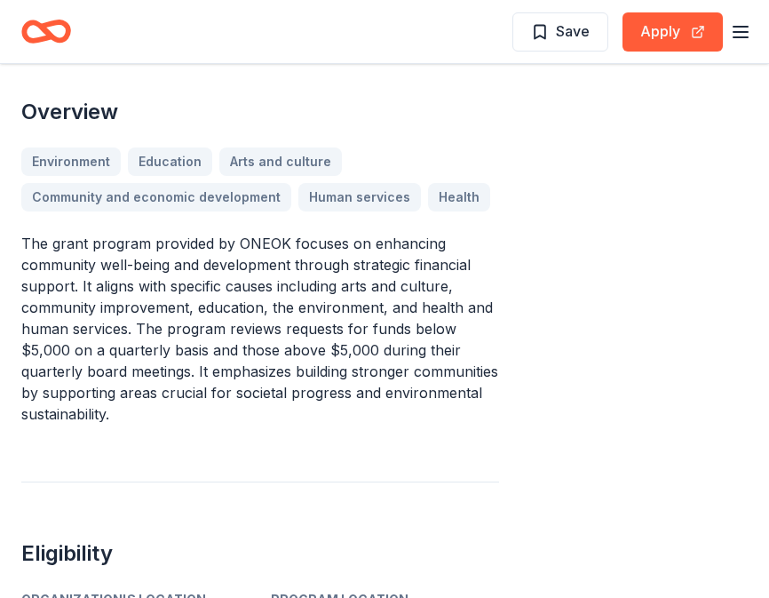
scroll to position [608, 0]
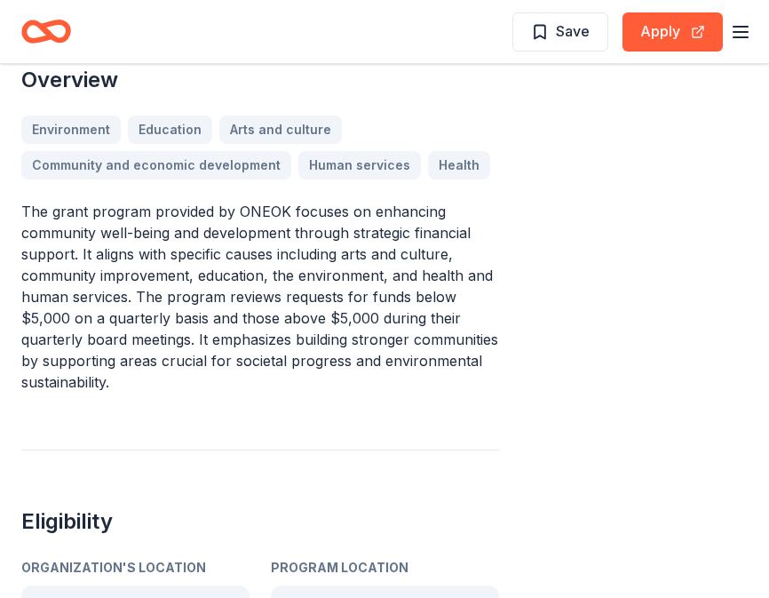
click at [112, 249] on p "The grant program provided by ONEOK focuses on enhancing community well-being a…" at bounding box center [260, 297] width 478 height 192
click at [26, 214] on p "The grant program provided by ONEOK focuses on enhancing community well-being a…" at bounding box center [260, 297] width 478 height 192
drag, startPoint x: 24, startPoint y: 209, endPoint x: 132, endPoint y: 306, distance: 145.9
click at [132, 306] on p "The grant program provided by ONEOK focuses on enhancing community well-being a…" at bounding box center [260, 297] width 478 height 192
click at [127, 324] on p "The grant program provided by ONEOK focuses on enhancing community well-being a…" at bounding box center [260, 297] width 478 height 192
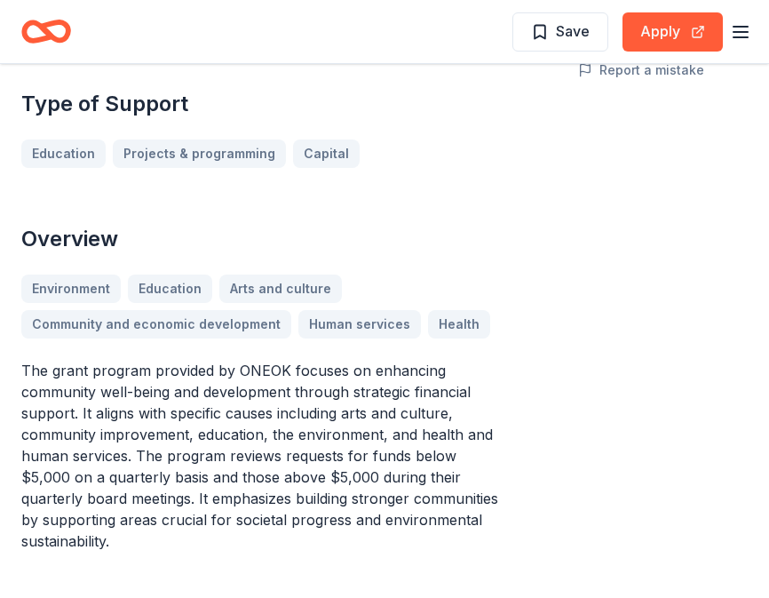
scroll to position [526, 0]
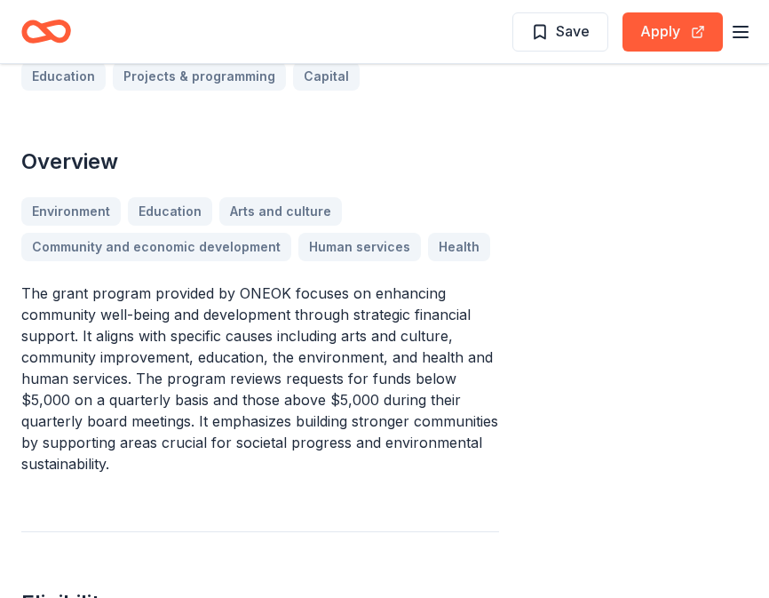
click at [91, 427] on p "The grant program provided by ONEOK focuses on enhancing community well-being a…" at bounding box center [260, 378] width 478 height 192
click at [37, 294] on p "The grant program provided by ONEOK focuses on enhancing community well-being a…" at bounding box center [260, 378] width 478 height 192
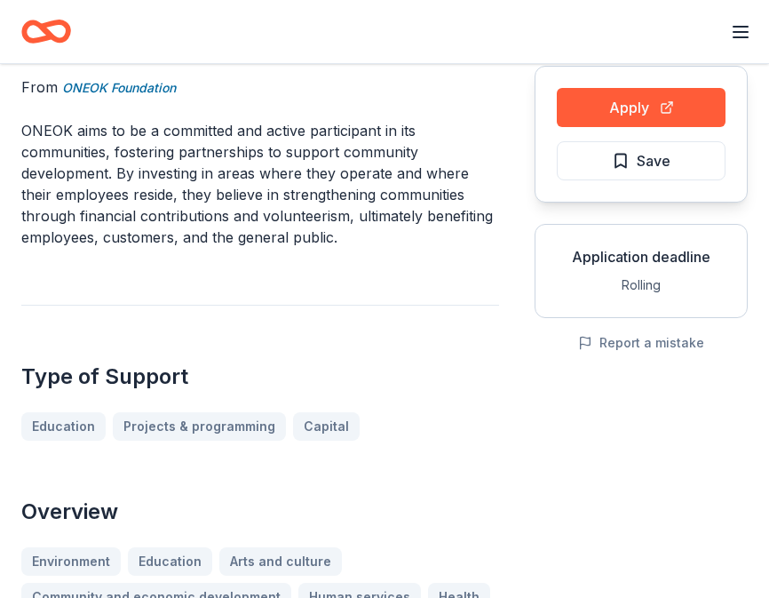
scroll to position [0, 0]
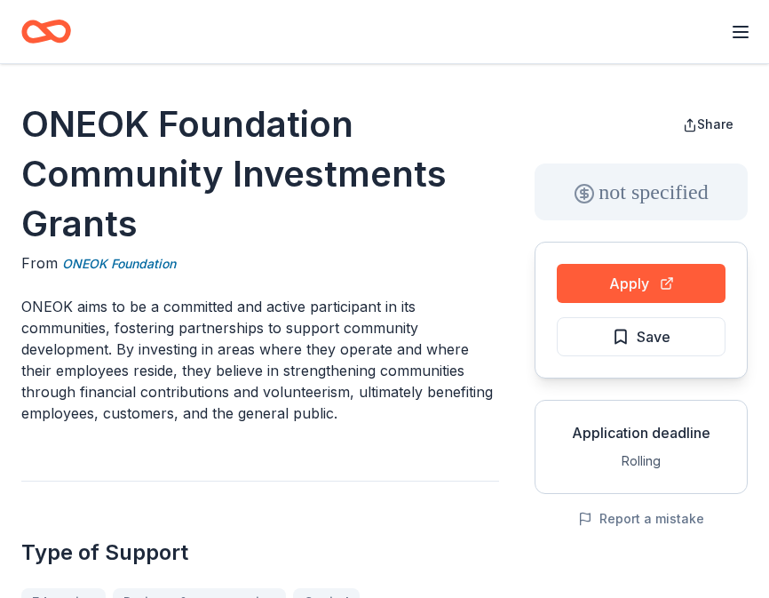
click at [122, 235] on h1 "ONEOK Foundation Community Investments Grants" at bounding box center [260, 173] width 478 height 149
drag, startPoint x: 134, startPoint y: 229, endPoint x: 25, endPoint y: 117, distance: 156.4
click at [25, 117] on h1 "ONEOK Foundation Community Investments Grants" at bounding box center [260, 173] width 478 height 149
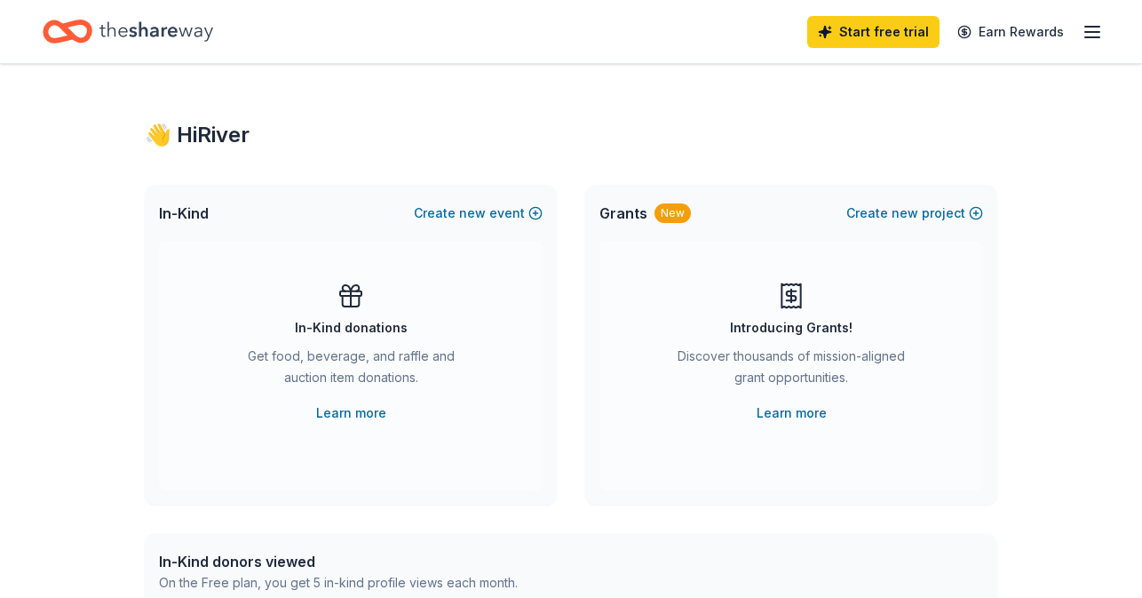
click at [145, 32] on icon "Home" at bounding box center [156, 31] width 114 height 36
click at [1098, 37] on line "button" at bounding box center [1093, 37] width 14 height 0
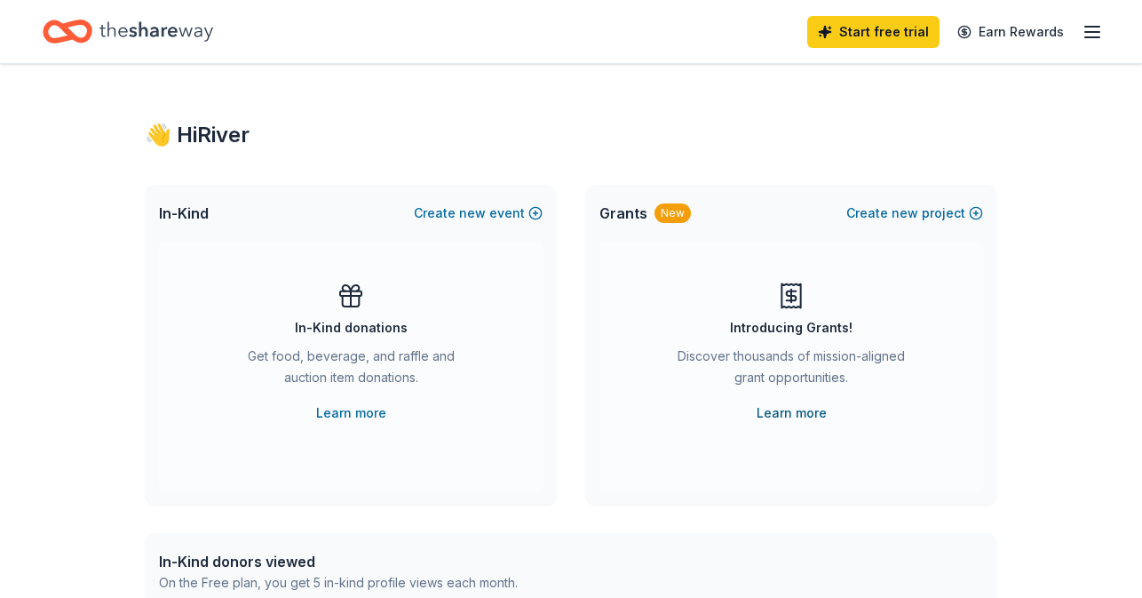
click at [771, 417] on link "Learn more" at bounding box center [792, 412] width 70 height 21
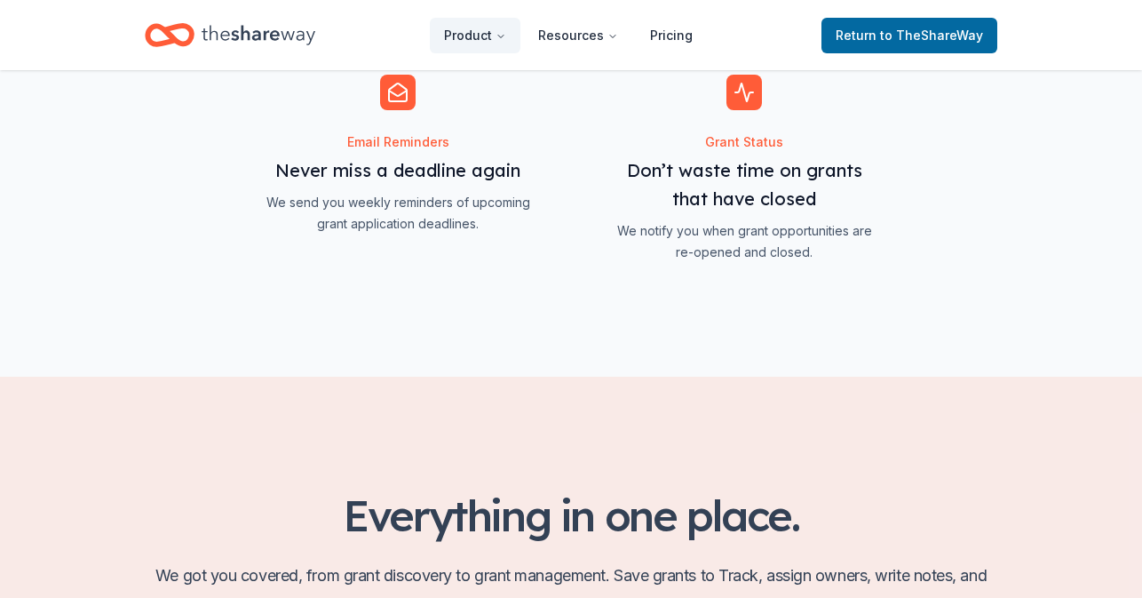
scroll to position [1590, 0]
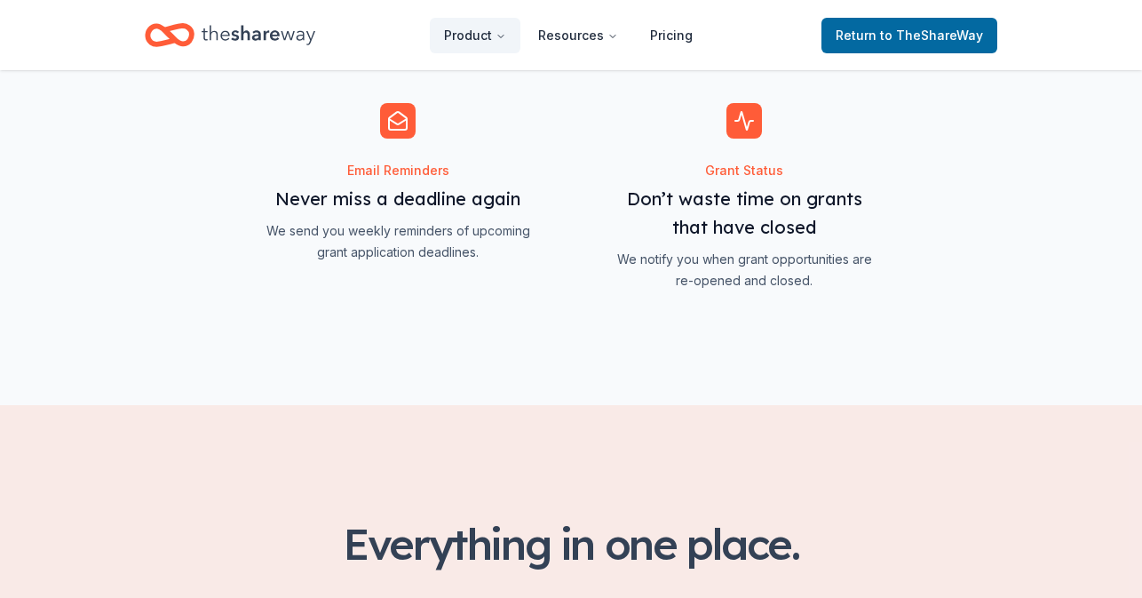
click at [410, 167] on span "Features for simplifying everyday business tasks" at bounding box center [397, 197] width 275 height 188
click at [414, 172] on span "Features for simplifying everyday business tasks" at bounding box center [397, 197] width 275 height 188
click at [399, 131] on span "Features for simplifying everyday business tasks" at bounding box center [397, 197] width 275 height 188
click at [421, 187] on span "Features for simplifying everyday business tasks" at bounding box center [397, 197] width 275 height 188
click at [397, 126] on span "Features for simplifying everyday business tasks" at bounding box center [397, 197] width 275 height 188
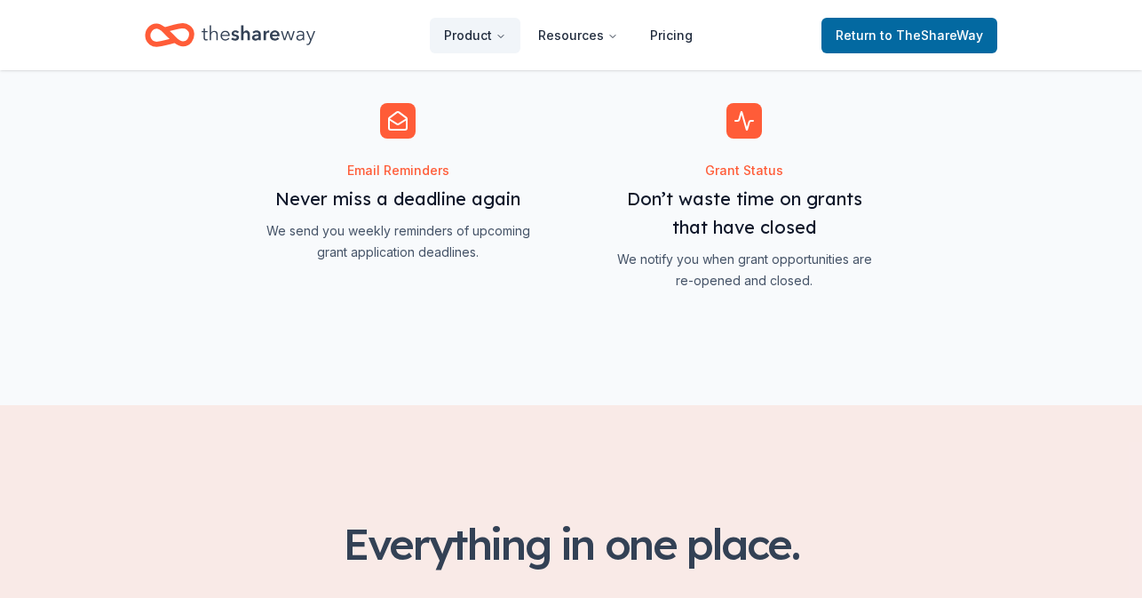
click at [397, 125] on span "Features for simplifying everyday business tasks" at bounding box center [397, 197] width 275 height 188
click at [426, 215] on span "Features for simplifying everyday business tasks" at bounding box center [397, 197] width 275 height 188
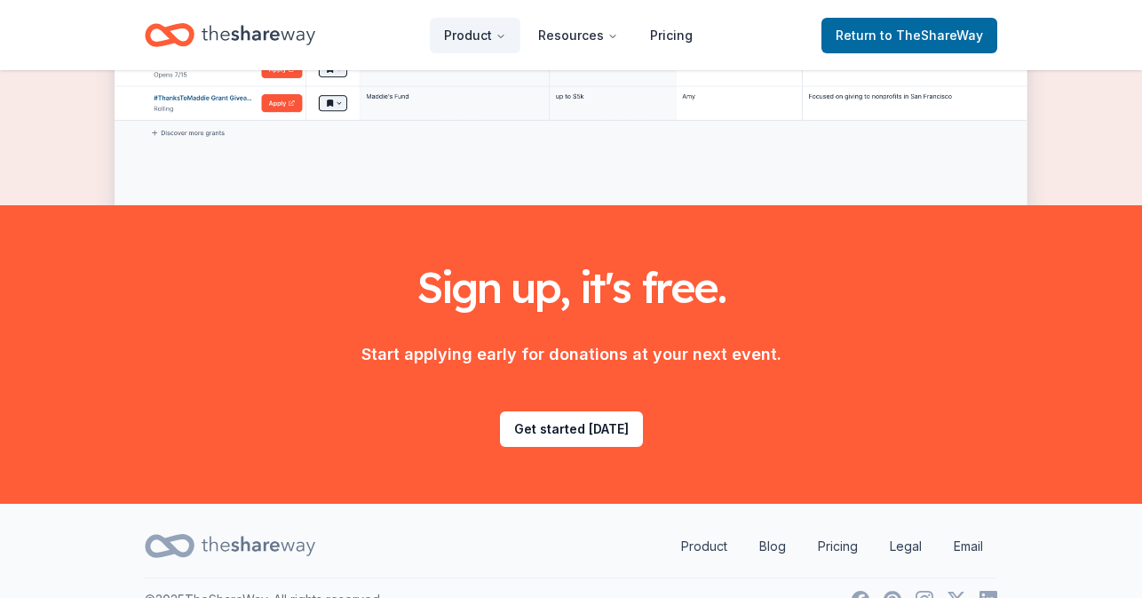
scroll to position [2367, 0]
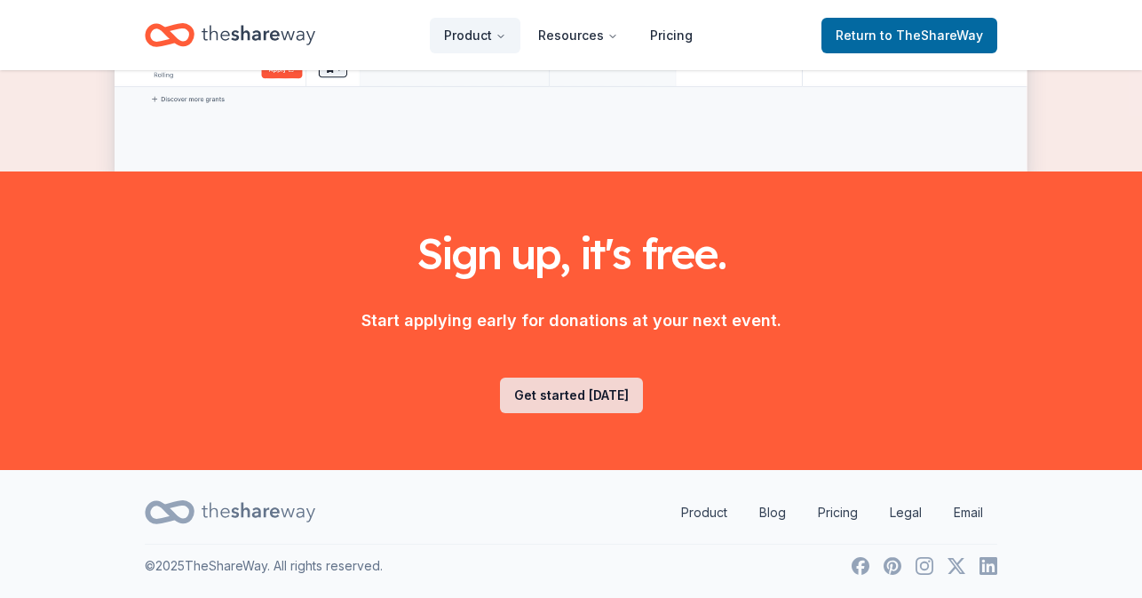
click at [554, 398] on link "Get started today" at bounding box center [571, 396] width 143 height 36
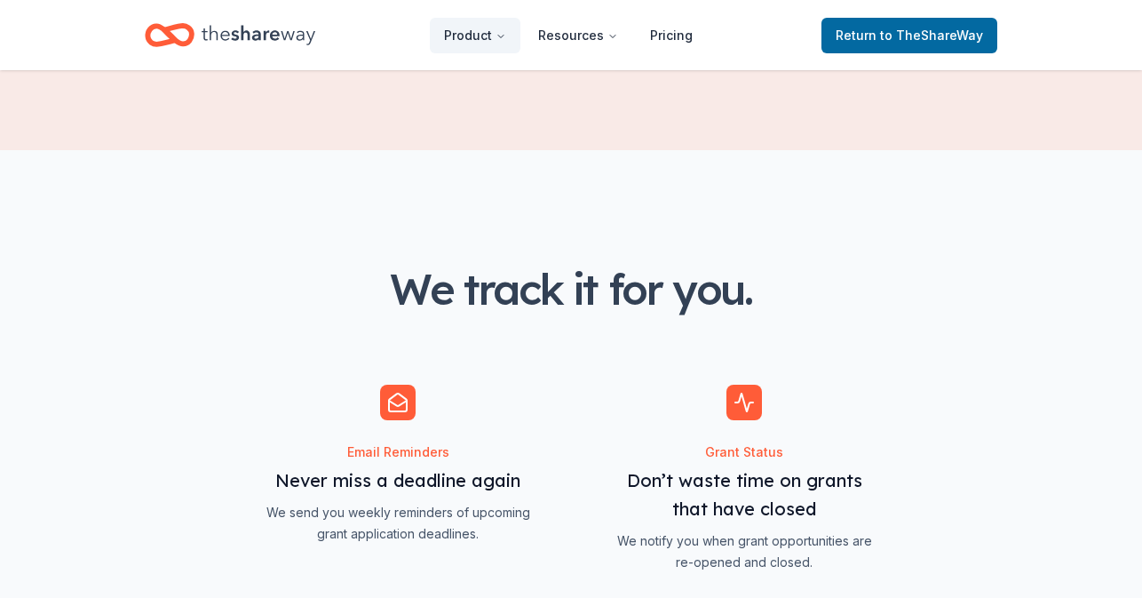
scroll to position [1386, 0]
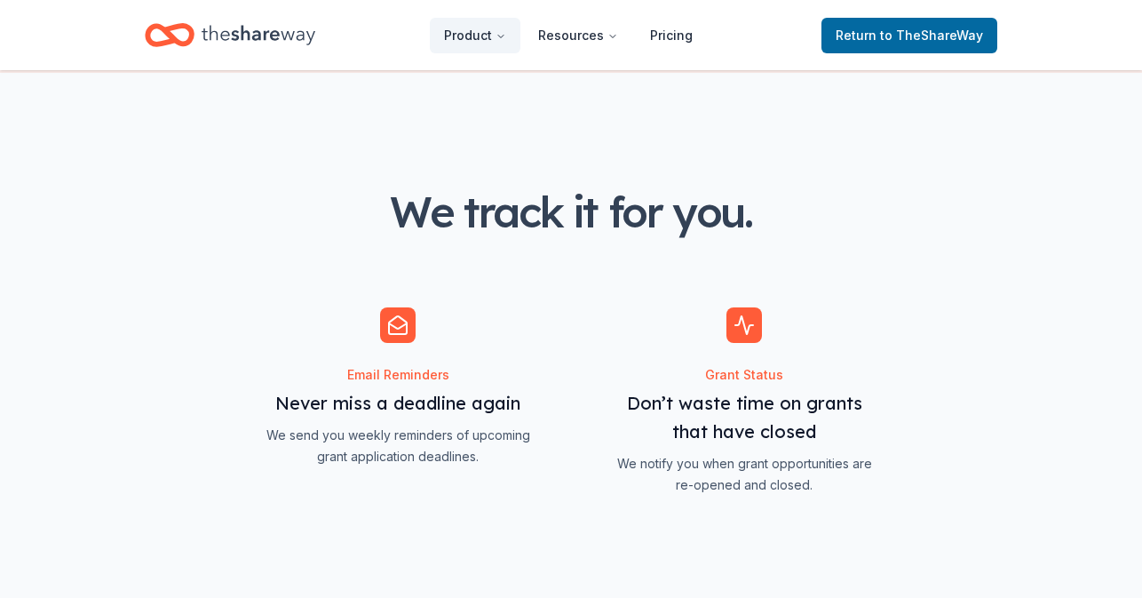
click at [344, 341] on span "Features for simplifying everyday business tasks" at bounding box center [397, 401] width 275 height 188
click at [381, 371] on span "Features for simplifying everyday business tasks" at bounding box center [397, 401] width 275 height 188
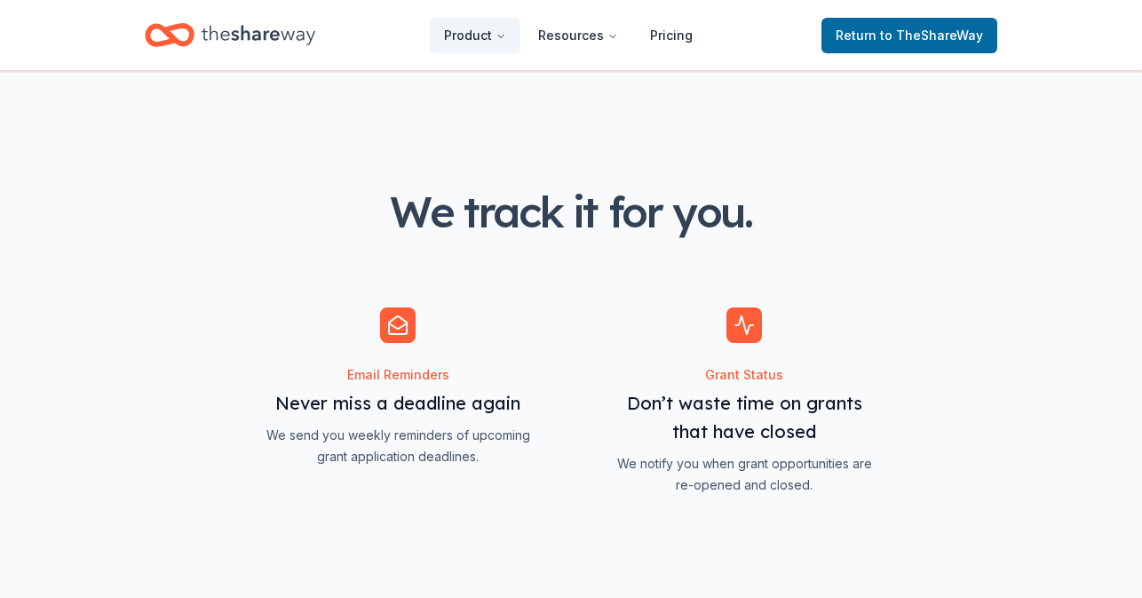
click at [377, 409] on span "Features for simplifying everyday business tasks" at bounding box center [397, 401] width 275 height 188
click at [391, 332] on span "Features for simplifying everyday business tasks" at bounding box center [397, 401] width 275 height 188
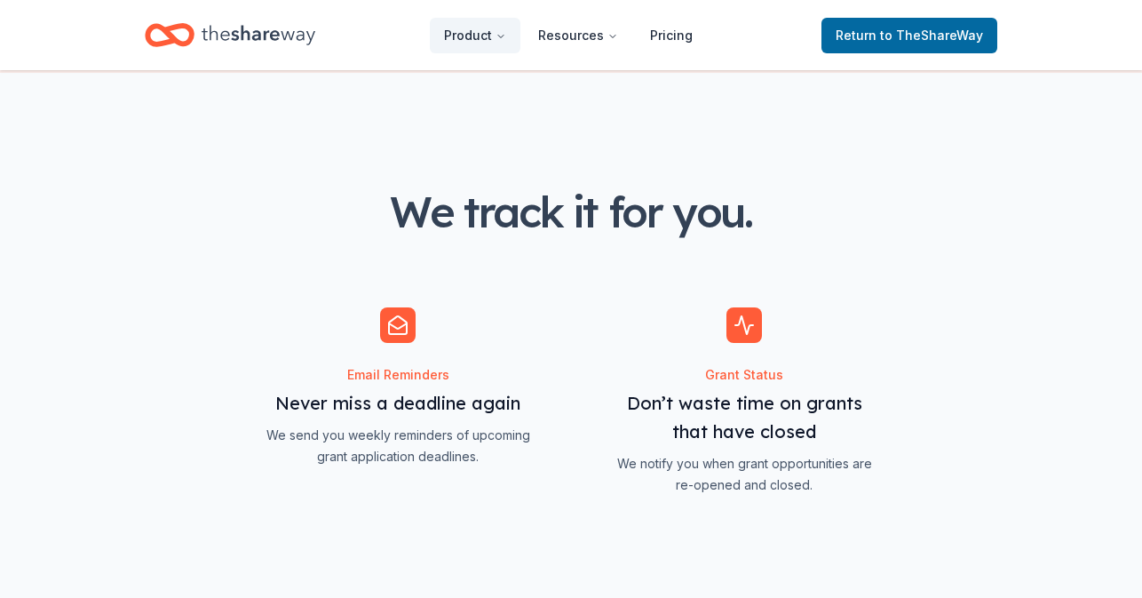
click at [391, 332] on span "Features for simplifying everyday business tasks" at bounding box center [397, 401] width 275 height 188
click at [712, 346] on span "Features for simplifying everyday business tasks" at bounding box center [744, 401] width 275 height 188
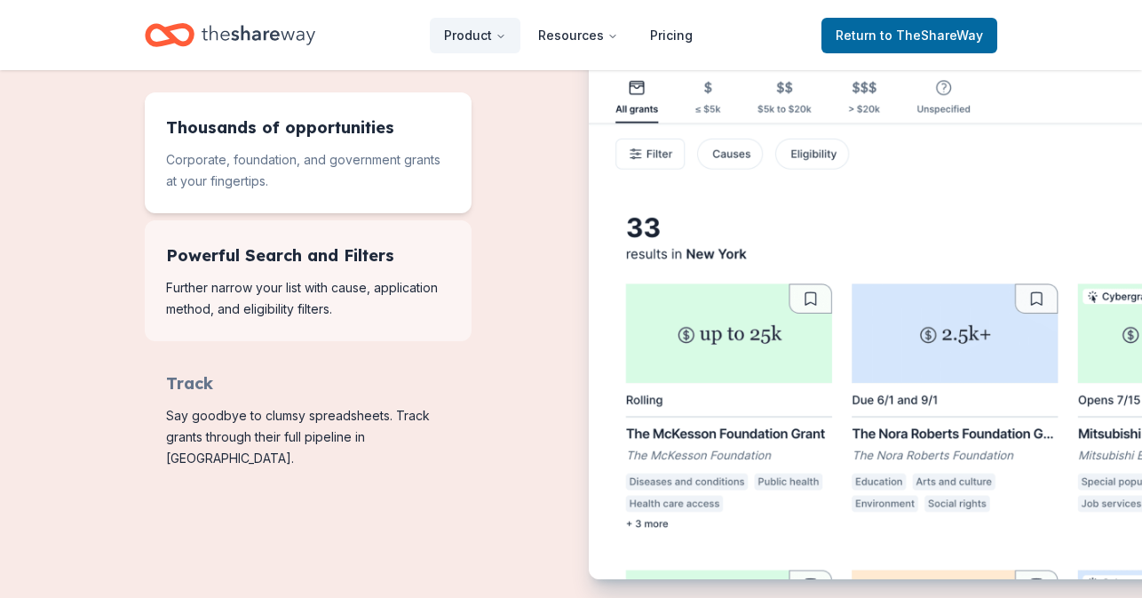
scroll to position [663, 0]
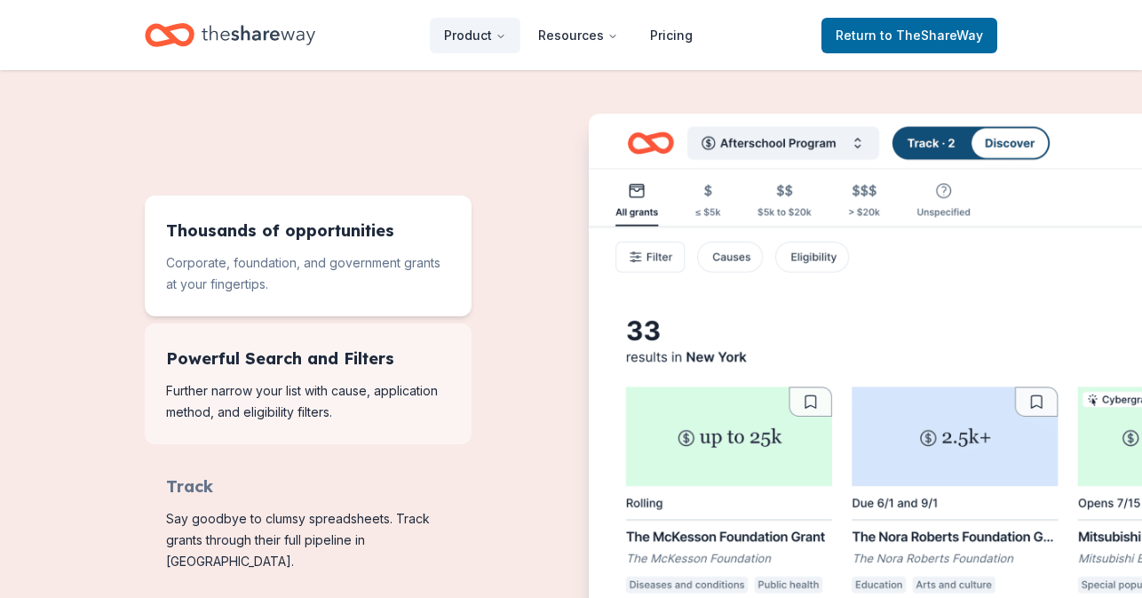
click at [396, 365] on span "Features for running your books" at bounding box center [308, 383] width 327 height 121
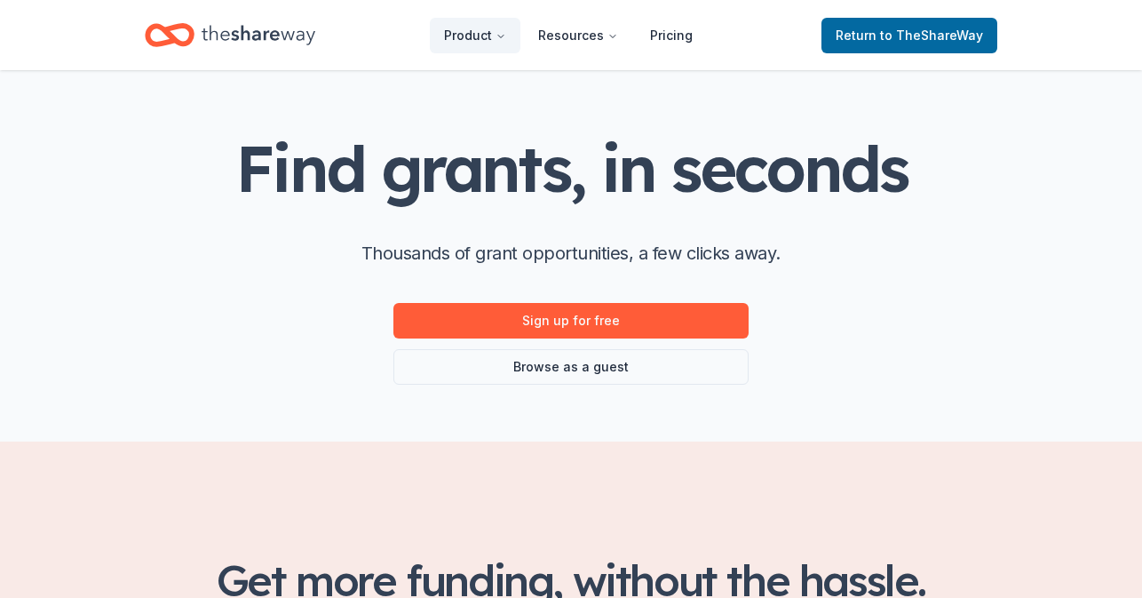
scroll to position [5, 0]
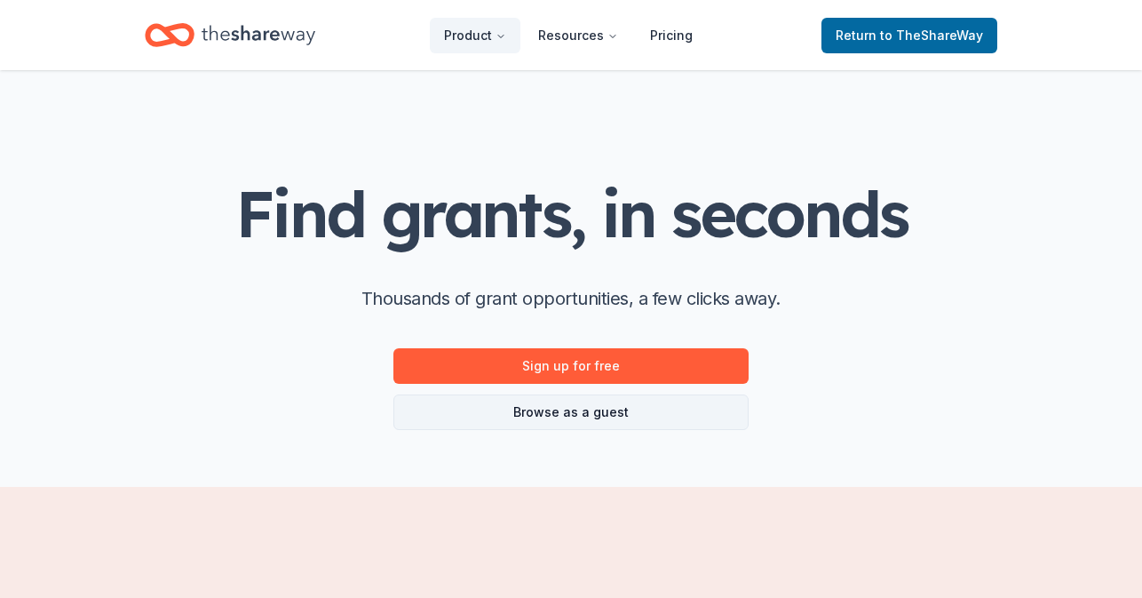
click at [417, 414] on link "Browse as a guest" at bounding box center [571, 412] width 355 height 36
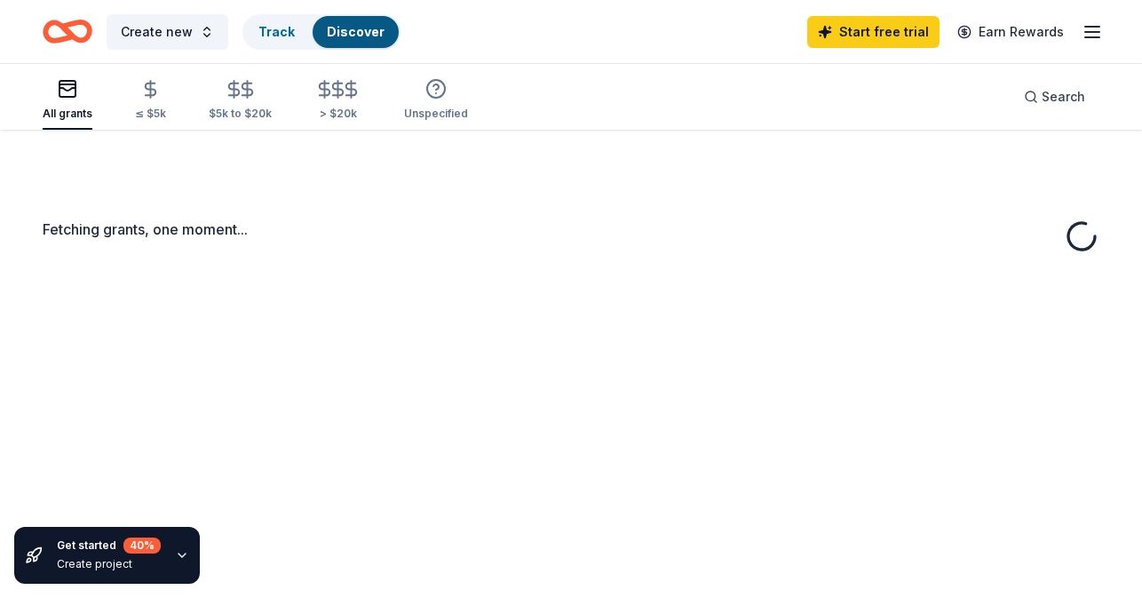
click at [481, 410] on div "Fetching grants, one moment..." at bounding box center [571, 429] width 1142 height 598
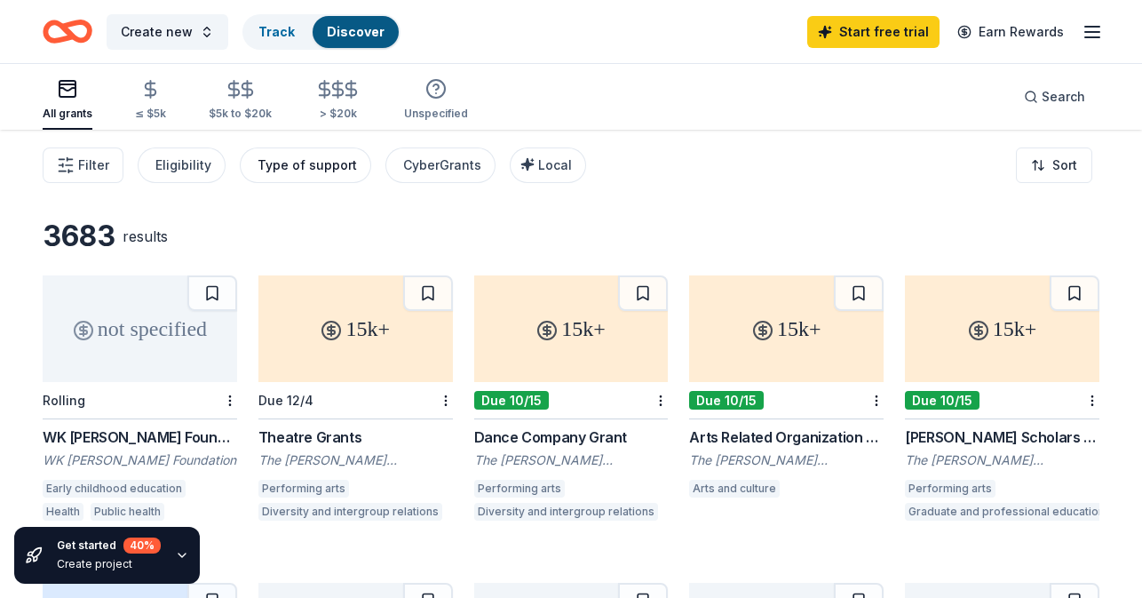
click at [302, 171] on div "Type of support" at bounding box center [307, 165] width 99 height 21
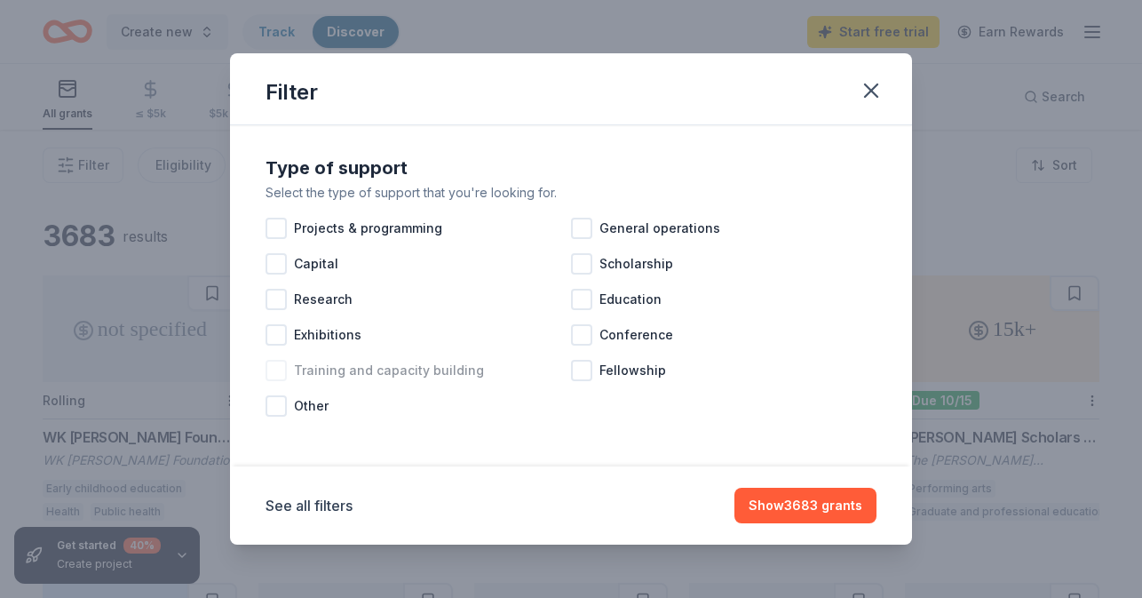
click at [286, 367] on div at bounding box center [276, 370] width 21 height 21
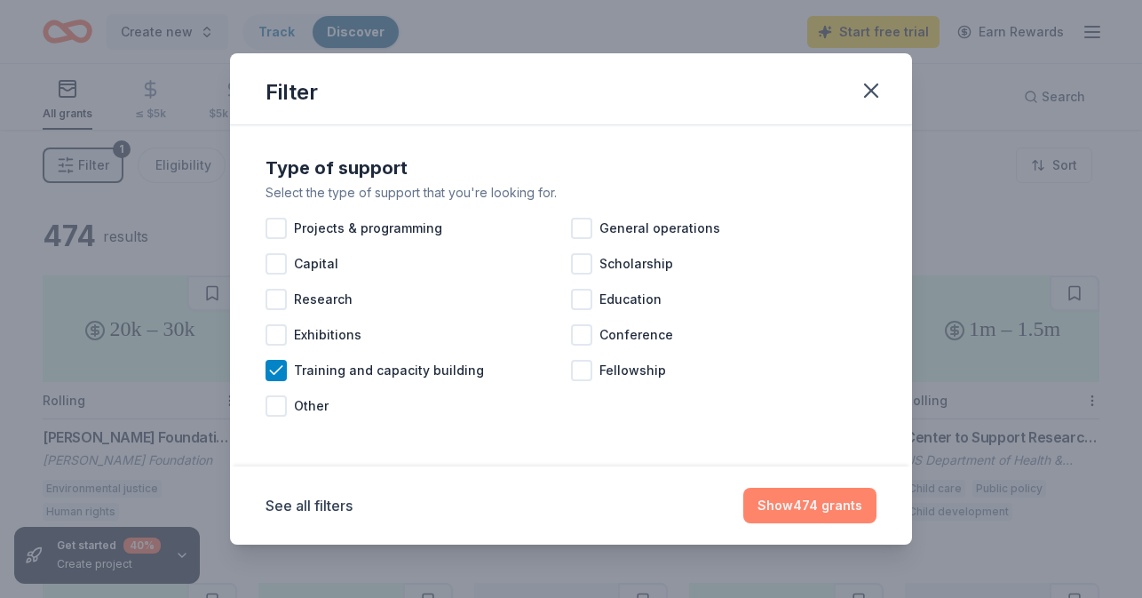
click at [794, 504] on button "Show 474 grants" at bounding box center [810, 506] width 133 height 36
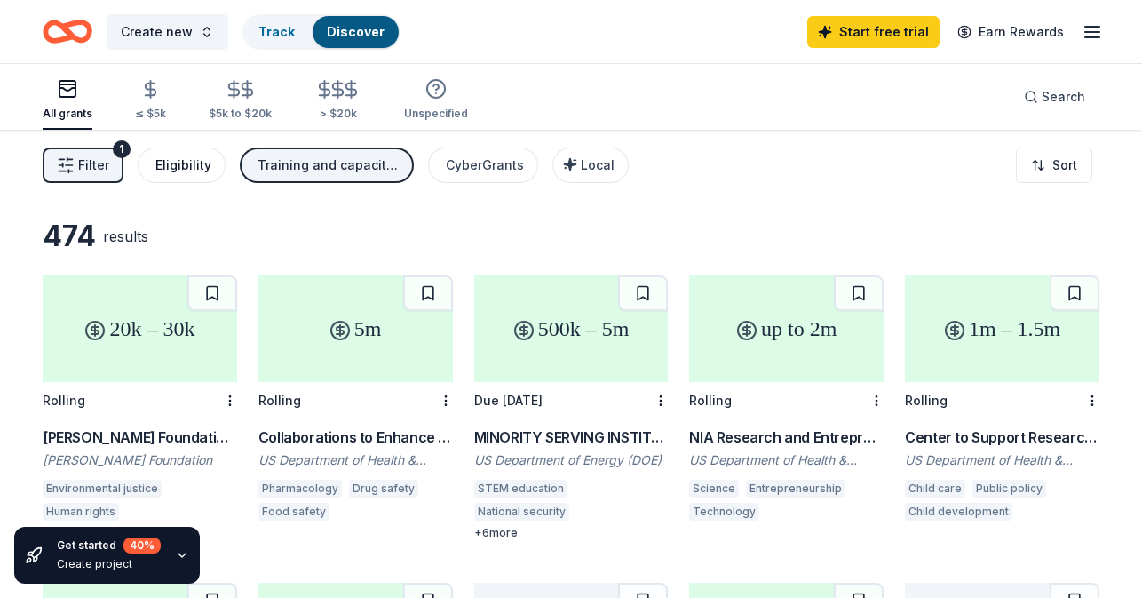
click at [179, 166] on div "Eligibility" at bounding box center [183, 165] width 56 height 21
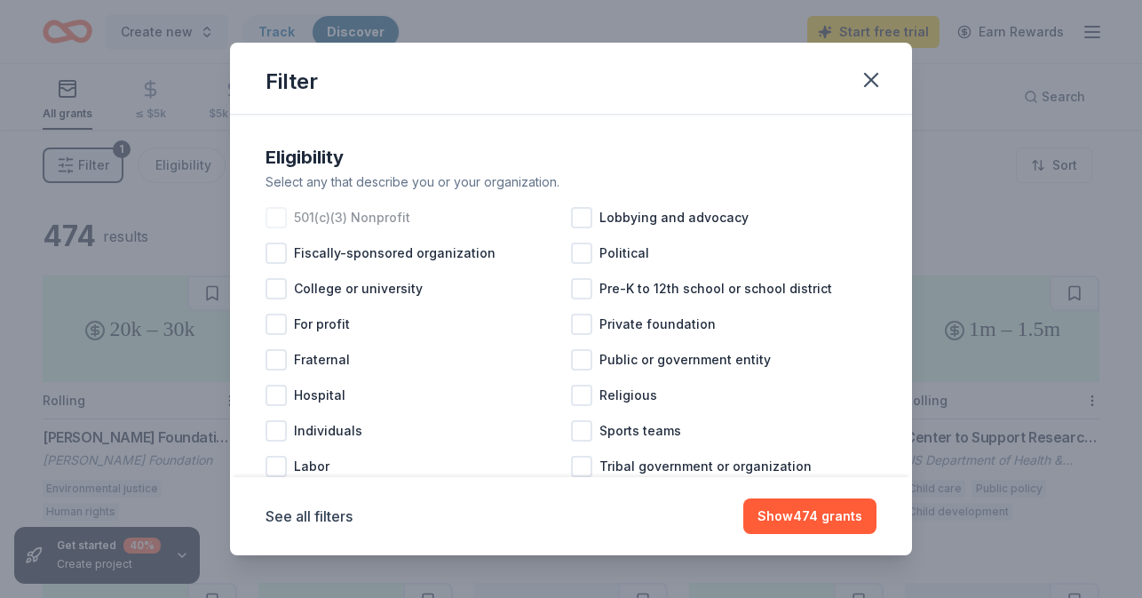
click at [274, 214] on div at bounding box center [276, 217] width 21 height 21
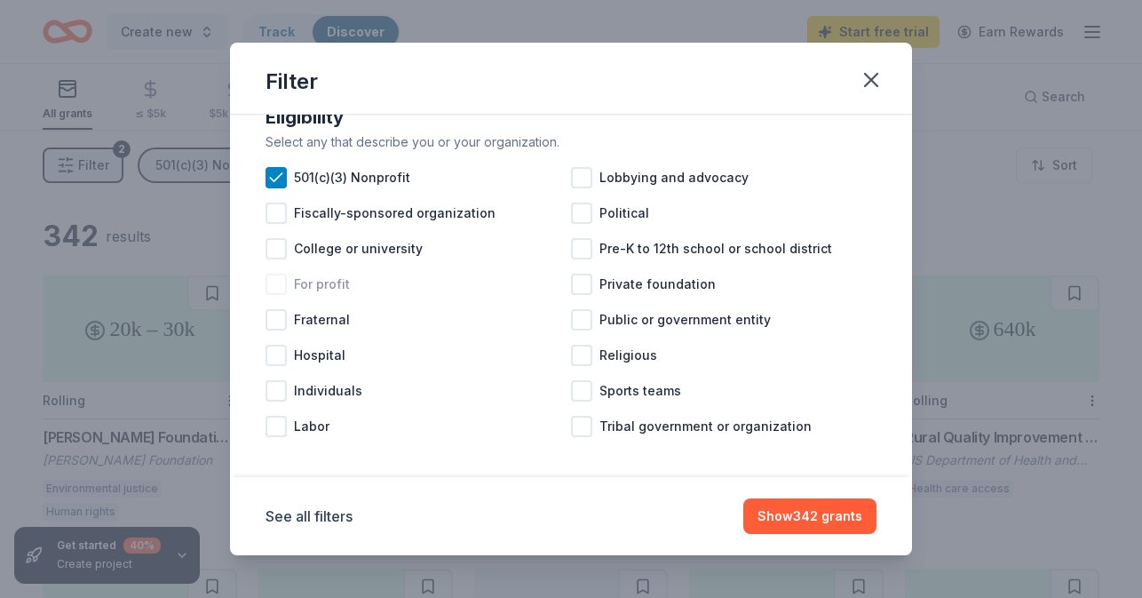
scroll to position [50, 0]
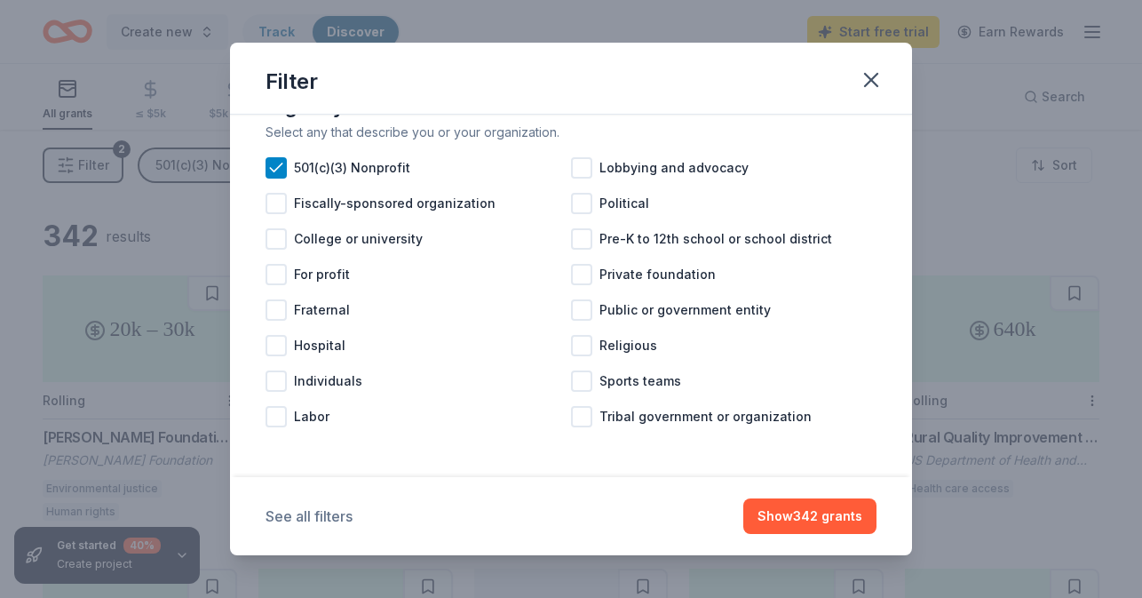
click at [341, 517] on button "See all filters" at bounding box center [309, 515] width 87 height 21
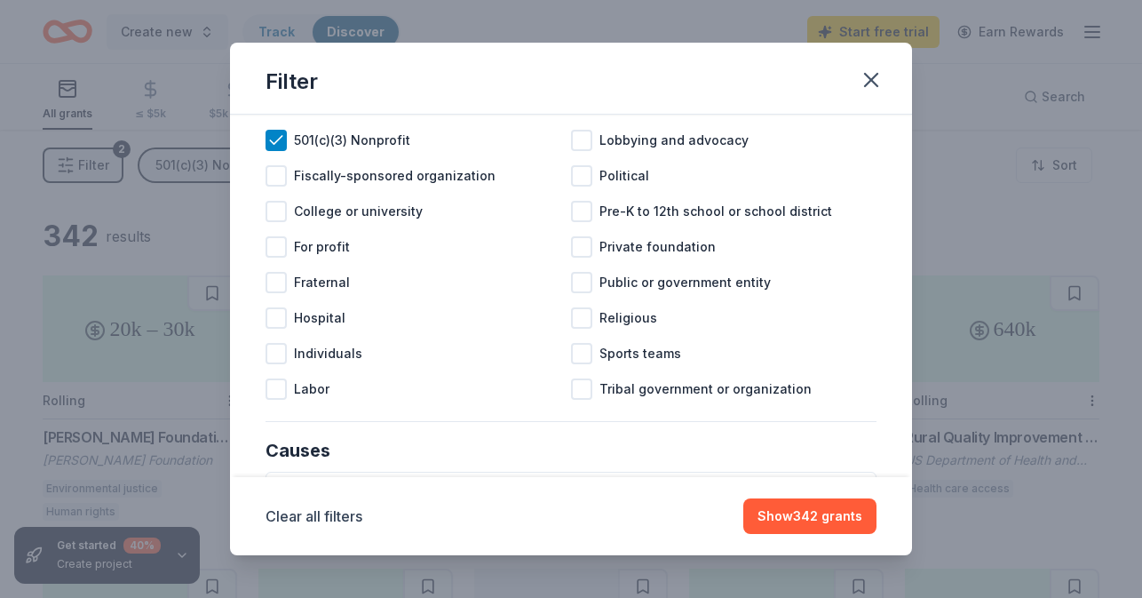
scroll to position [0, 0]
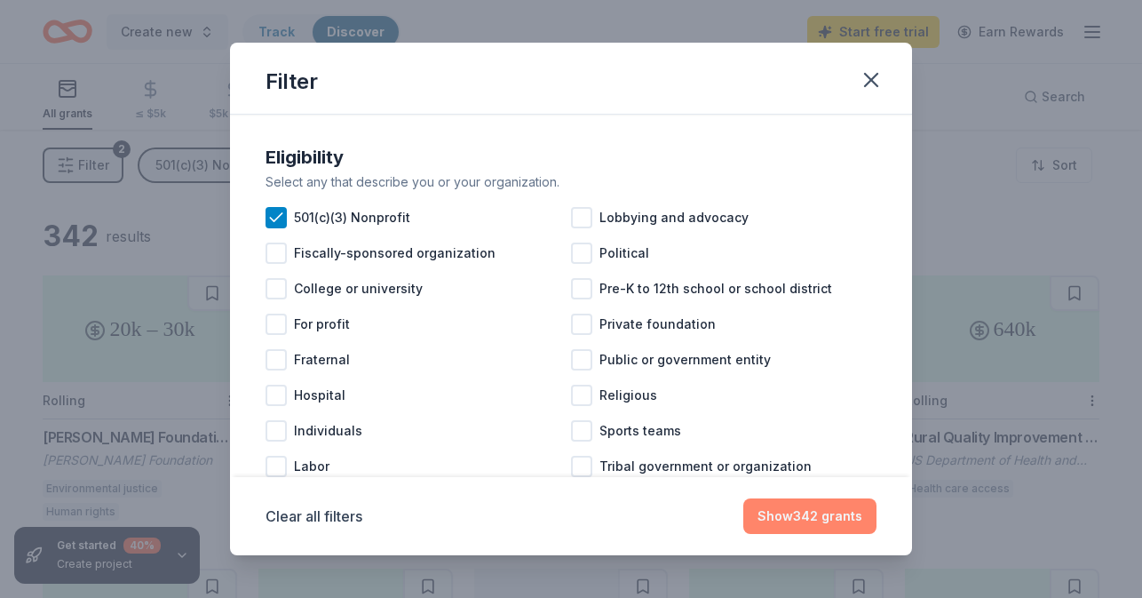
click at [793, 520] on button "Show 342 grants" at bounding box center [810, 516] width 133 height 36
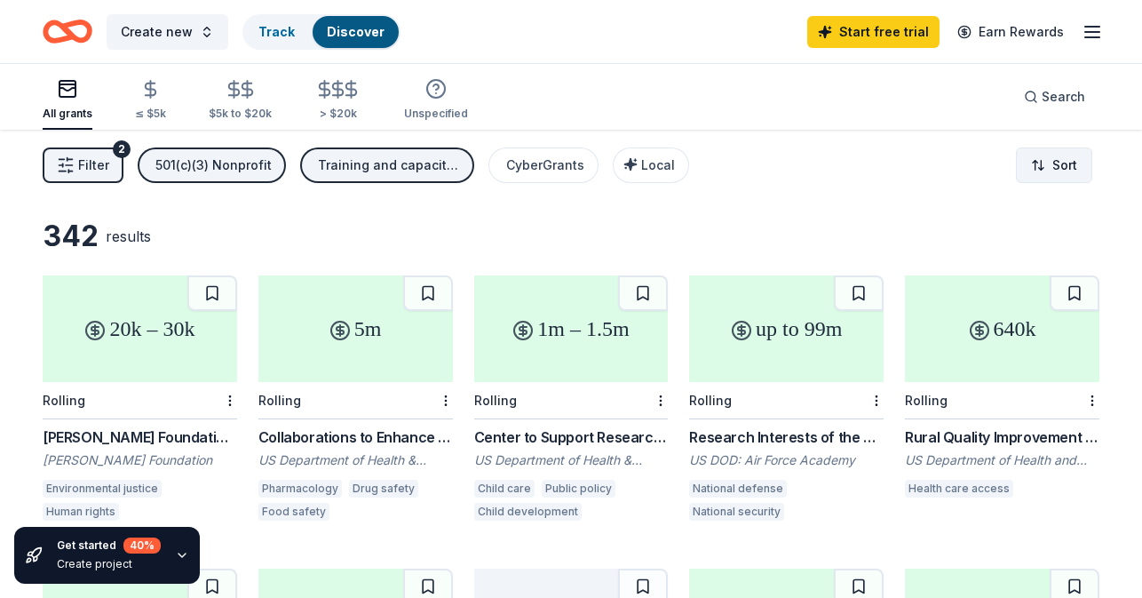
click at [1055, 165] on html "Save Create new Track Discover Start free trial Earn Rewards All grants ≤ $5k $…" at bounding box center [571, 299] width 1142 height 598
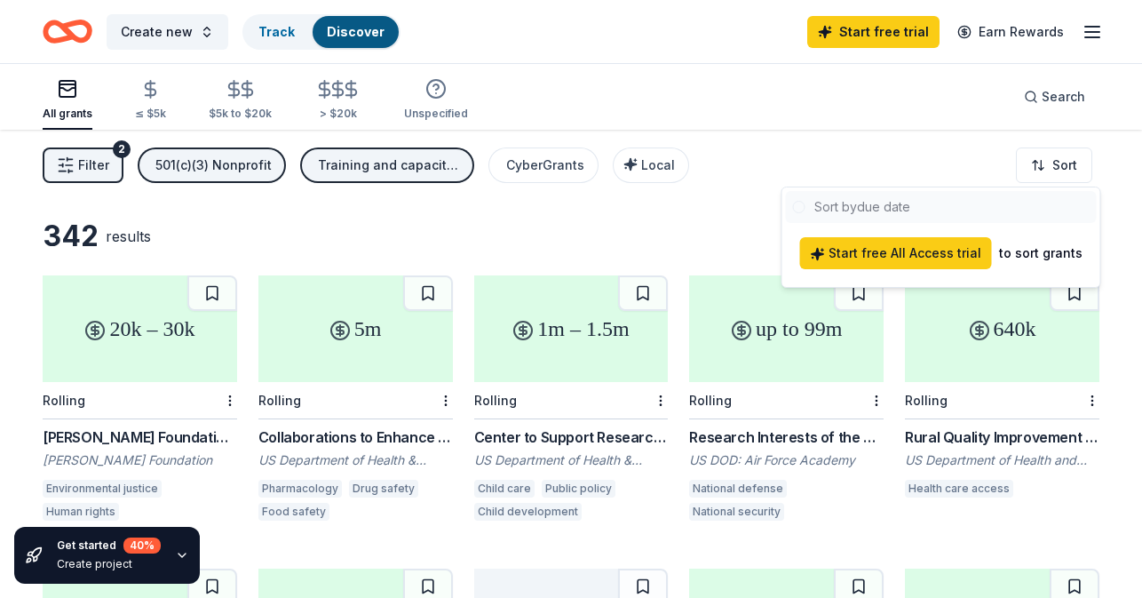
click at [918, 145] on html "Save Create new Track Discover Start free trial Earn Rewards All grants ≤ $5k $…" at bounding box center [571, 299] width 1142 height 598
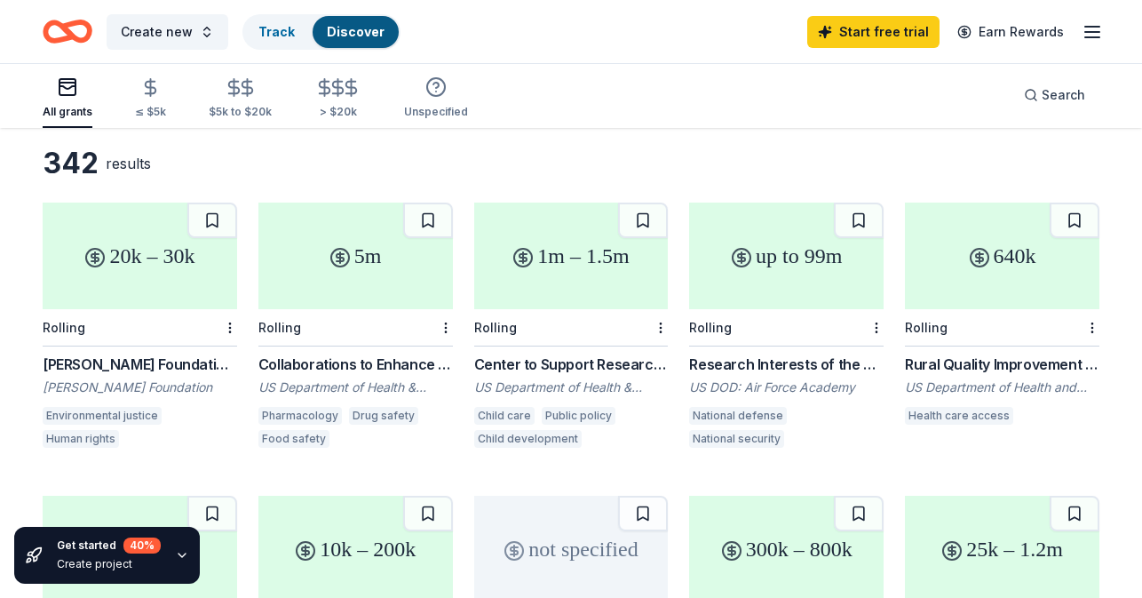
scroll to position [64, 0]
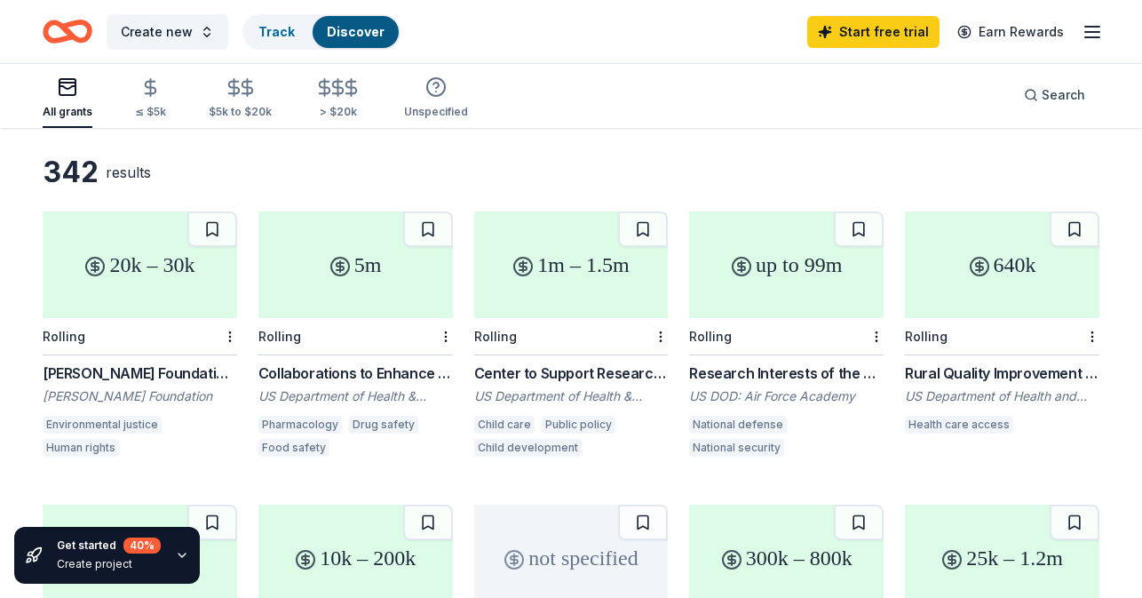
click at [1004, 265] on div "640k" at bounding box center [1002, 264] width 195 height 107
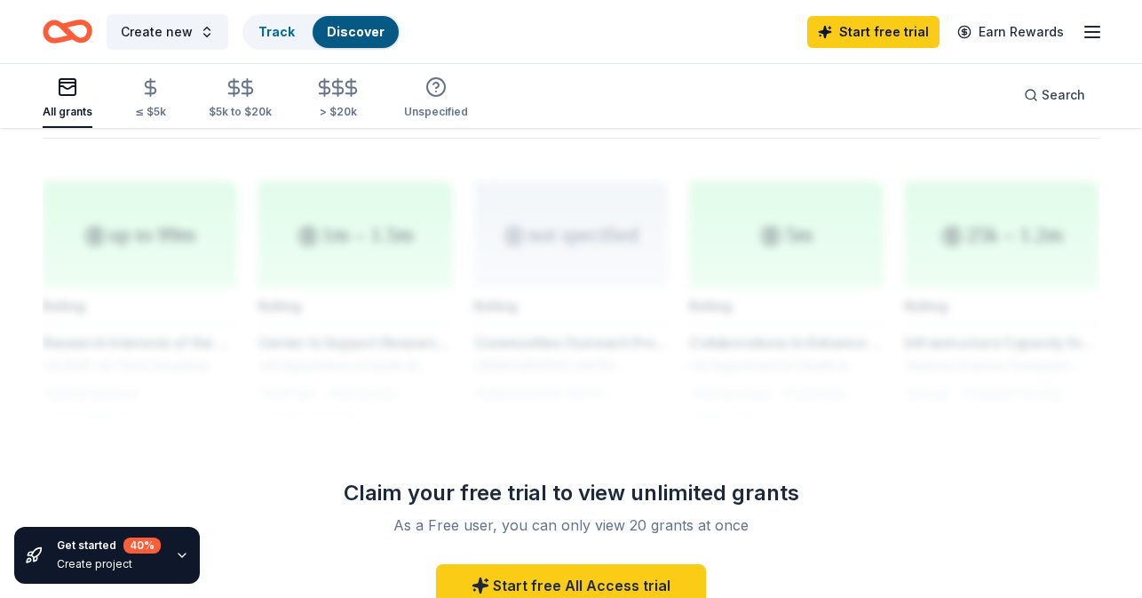
scroll to position [1504, 0]
